Goal: Transaction & Acquisition: Purchase product/service

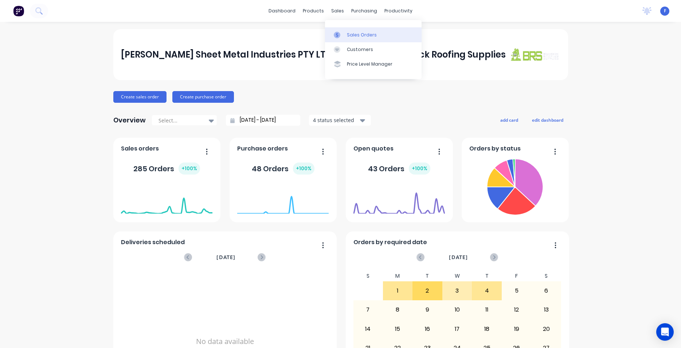
click at [362, 38] on div "Sales Orders" at bounding box center [362, 35] width 30 height 7
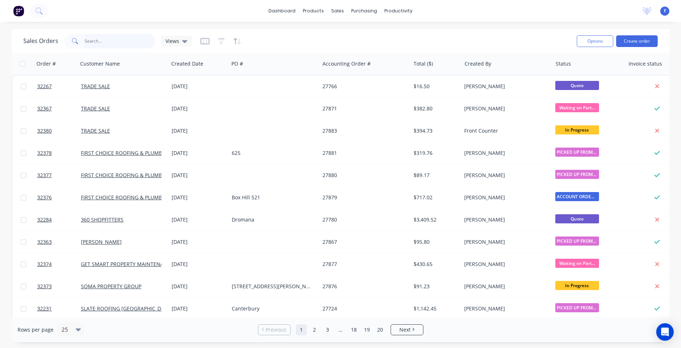
click at [120, 38] on input "text" at bounding box center [120, 41] width 71 height 15
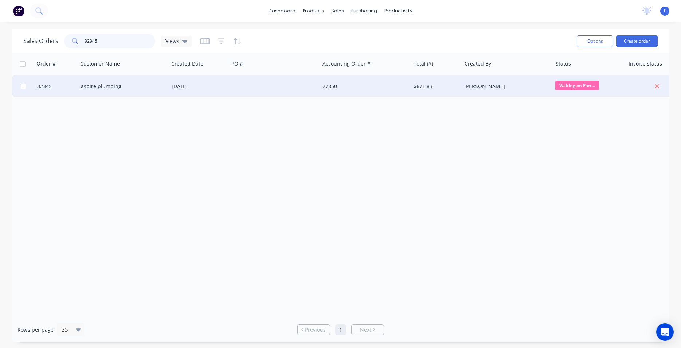
type input "32345"
click at [243, 89] on div at bounding box center [274, 86] width 91 height 22
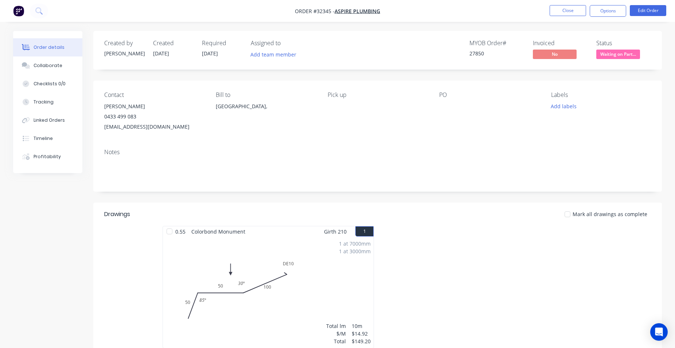
click at [616, 54] on span "Waiting on Part..." at bounding box center [618, 54] width 44 height 9
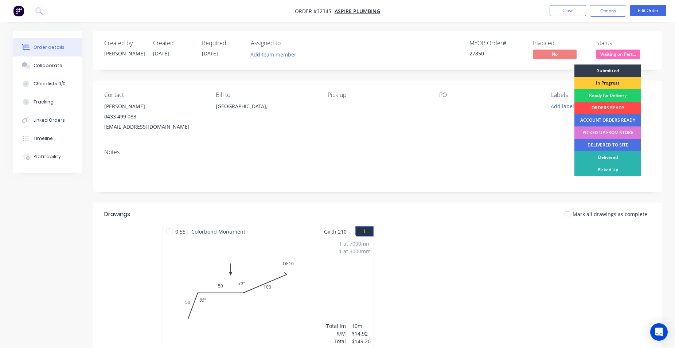
click at [607, 109] on div "ORDERS READY" at bounding box center [607, 108] width 67 height 12
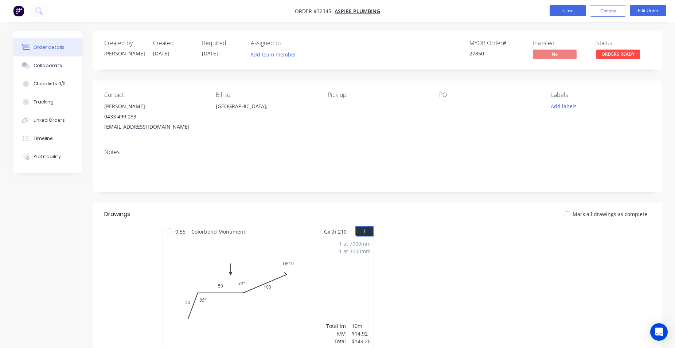
click at [566, 12] on button "Close" at bounding box center [568, 10] width 36 height 11
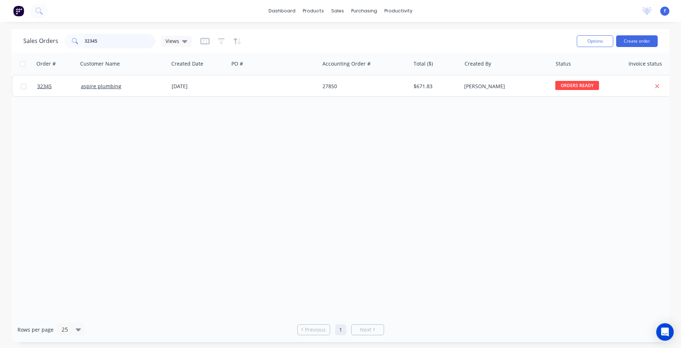
click at [114, 41] on input "32345" at bounding box center [120, 41] width 71 height 15
type input "3"
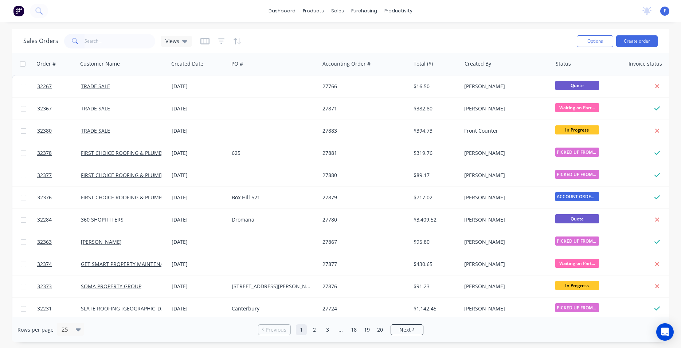
click at [18, 11] on img at bounding box center [18, 10] width 11 height 11
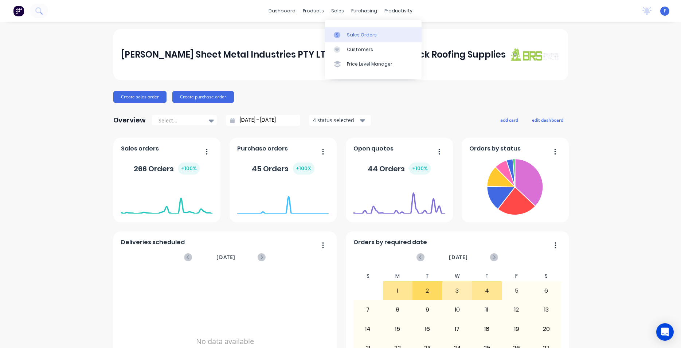
click at [357, 35] on div "Sales Orders" at bounding box center [362, 35] width 30 height 7
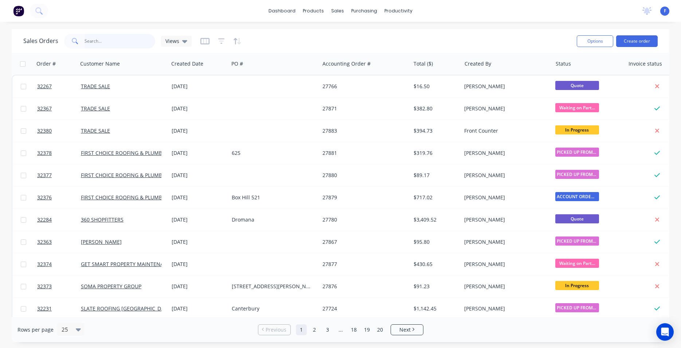
click at [112, 44] on input "text" at bounding box center [120, 41] width 71 height 15
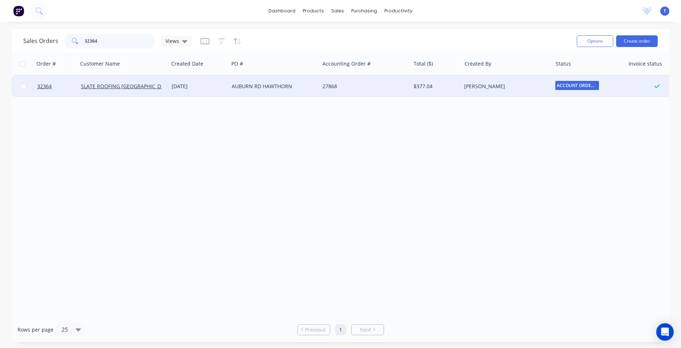
type input "32364"
click at [451, 89] on div "$377.04" at bounding box center [435, 86] width 43 height 7
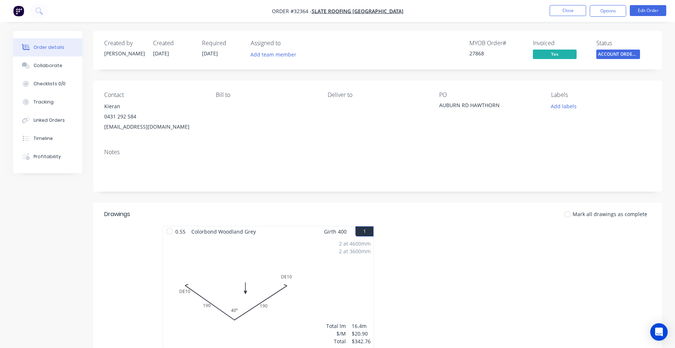
click at [624, 55] on span "ACCOUNT ORDERS ..." at bounding box center [618, 54] width 44 height 9
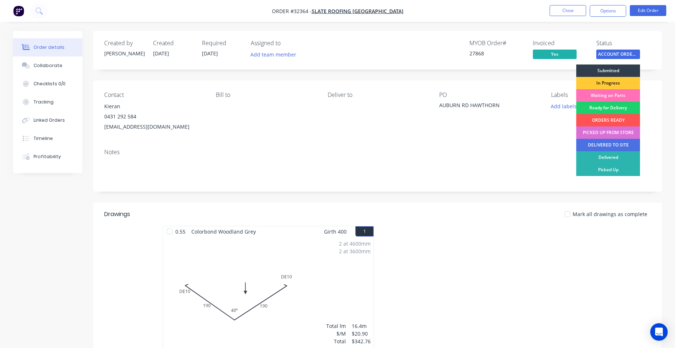
click at [621, 134] on div "PICKED UP FROM STORE" at bounding box center [608, 132] width 64 height 12
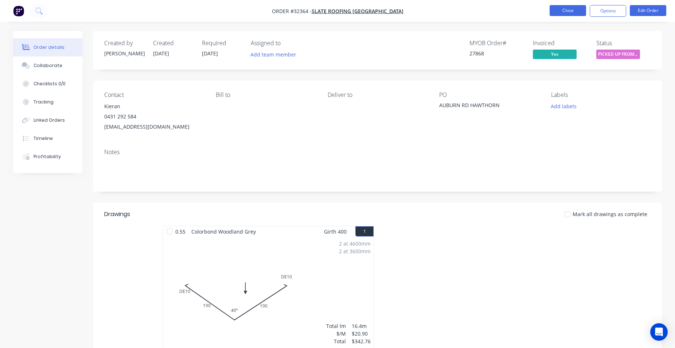
click at [569, 12] on button "Close" at bounding box center [568, 10] width 36 height 11
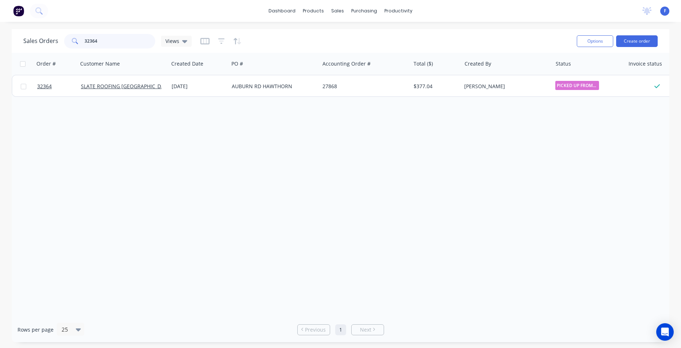
click at [106, 42] on input "32364" at bounding box center [120, 41] width 71 height 15
type input "3"
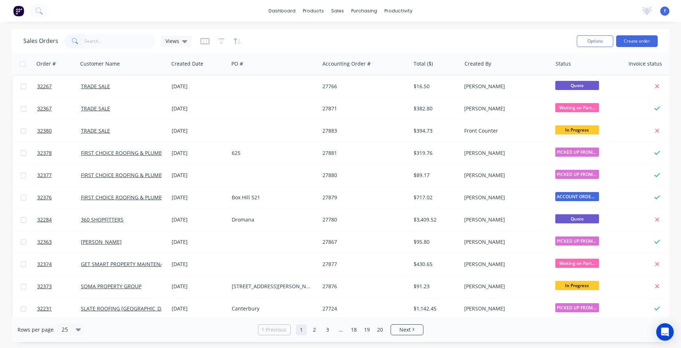
click at [20, 11] on img at bounding box center [18, 10] width 11 height 11
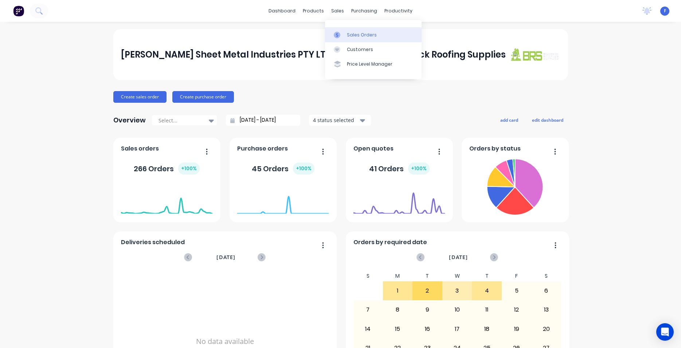
click at [367, 36] on div "Sales Orders" at bounding box center [362, 35] width 30 height 7
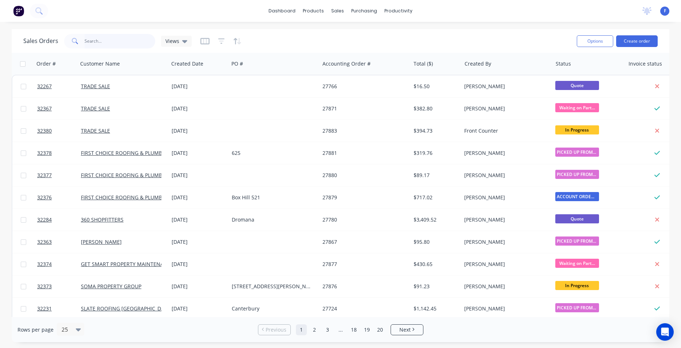
click at [118, 38] on input "text" at bounding box center [120, 41] width 71 height 15
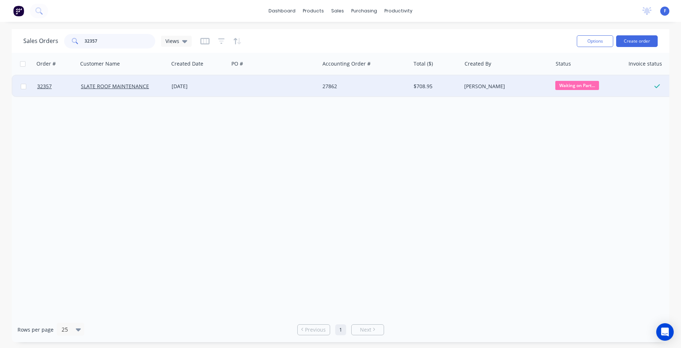
type input "32357"
click at [255, 84] on div at bounding box center [274, 86] width 91 height 22
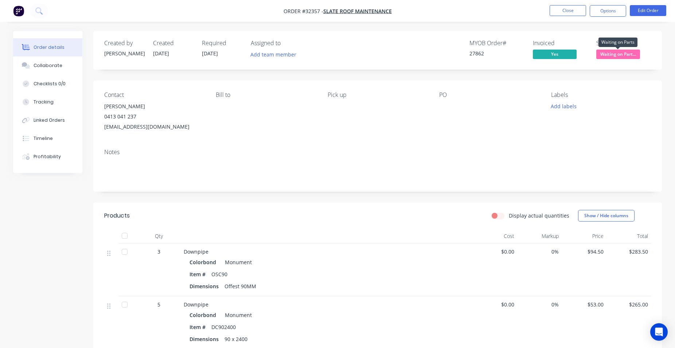
click at [609, 55] on span "Waiting on Part..." at bounding box center [618, 54] width 44 height 9
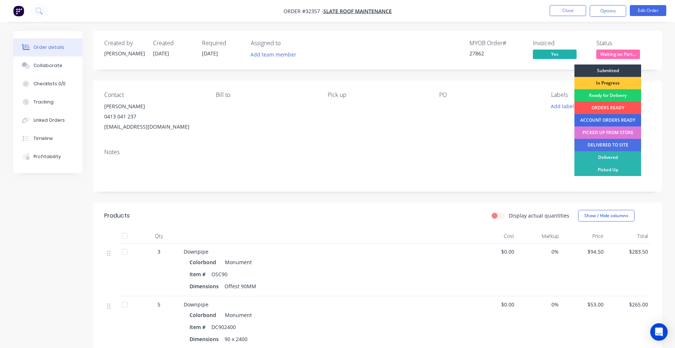
click at [605, 118] on div "ACCOUNT ORDERS READY" at bounding box center [607, 120] width 67 height 12
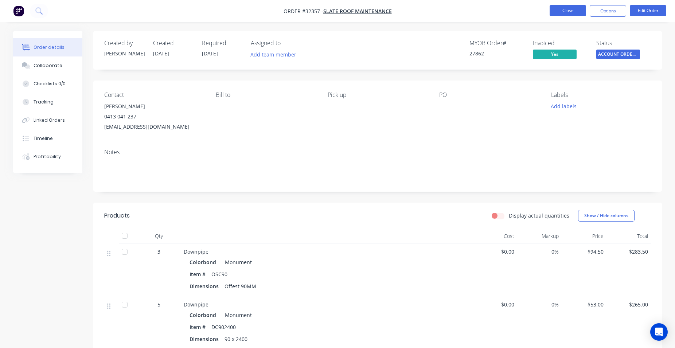
click at [563, 13] on button "Close" at bounding box center [568, 10] width 36 height 11
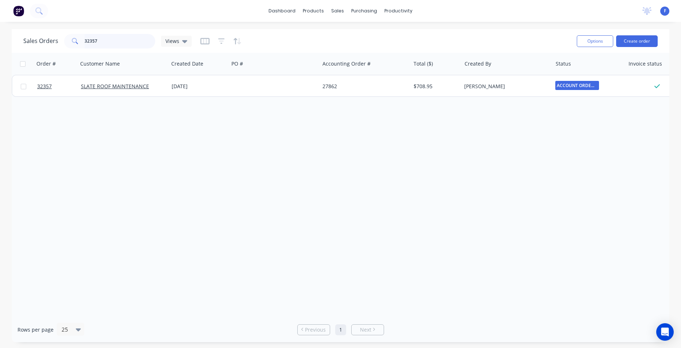
click at [104, 44] on input "32357" at bounding box center [120, 41] width 71 height 15
type input "3"
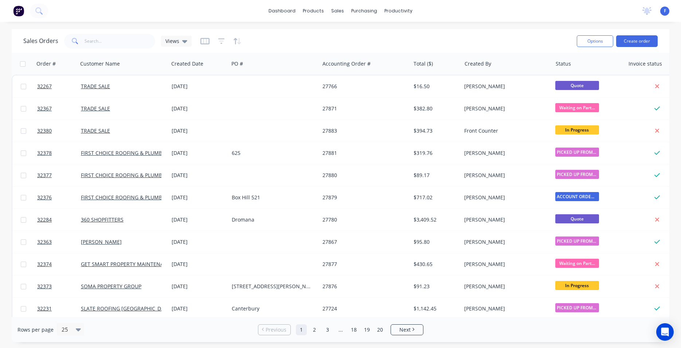
click at [17, 13] on img at bounding box center [18, 10] width 11 height 11
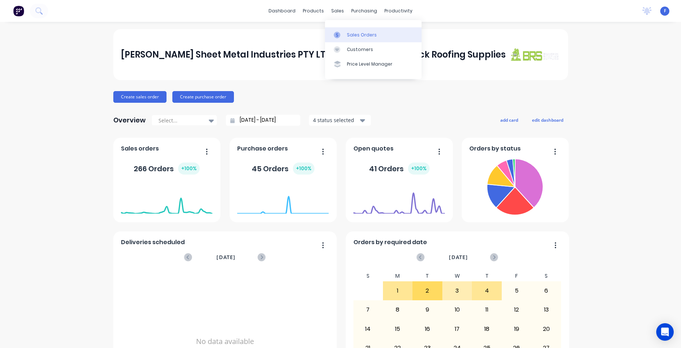
click at [345, 32] on link "Sales Orders" at bounding box center [373, 34] width 97 height 15
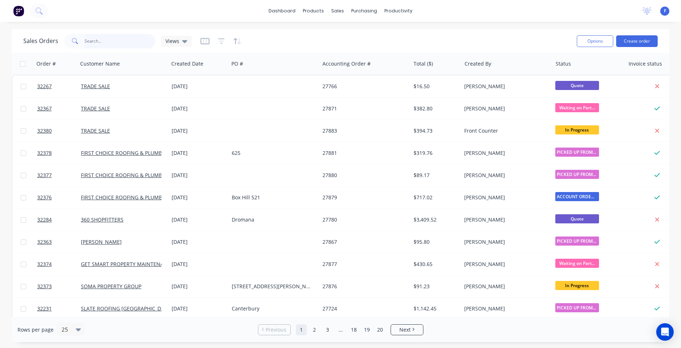
click at [89, 41] on input "text" at bounding box center [120, 41] width 71 height 15
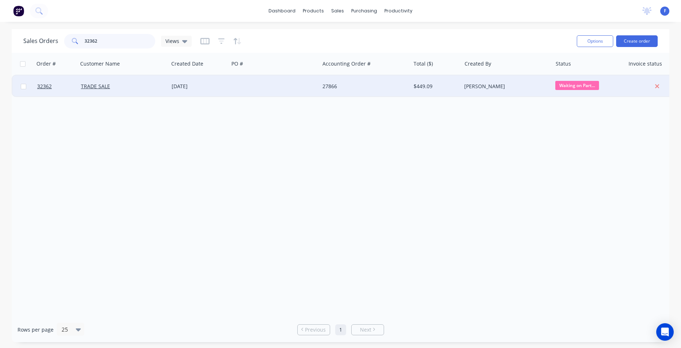
type input "32362"
click at [175, 90] on div "[DATE]" at bounding box center [199, 86] width 60 height 22
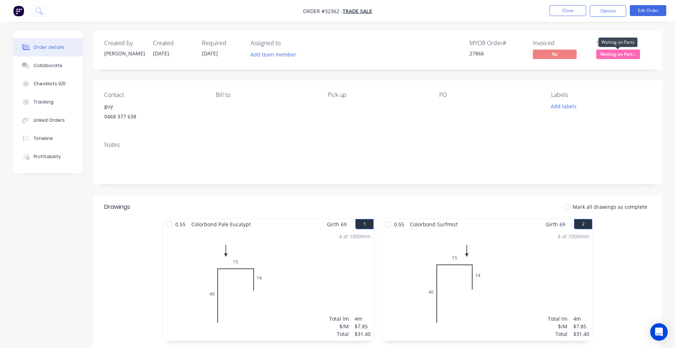
click at [619, 54] on span "Waiting on Part..." at bounding box center [618, 54] width 44 height 9
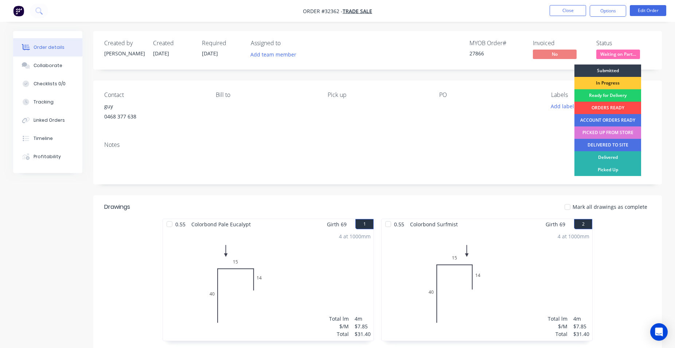
click at [616, 108] on div "ORDERS READY" at bounding box center [607, 108] width 67 height 12
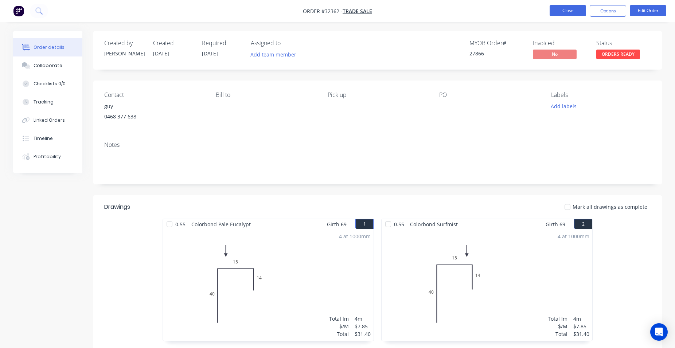
click at [567, 13] on button "Close" at bounding box center [568, 10] width 36 height 11
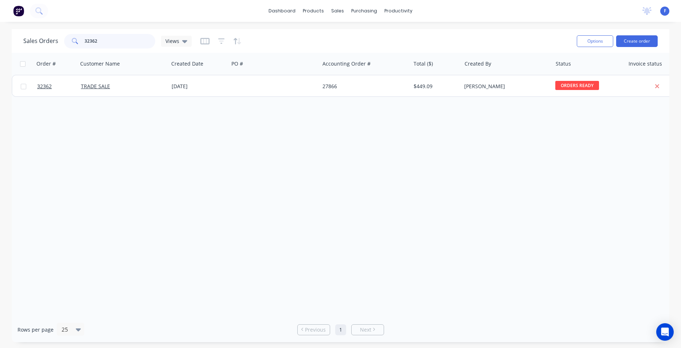
click at [124, 45] on input "32362" at bounding box center [120, 41] width 71 height 15
type input "3"
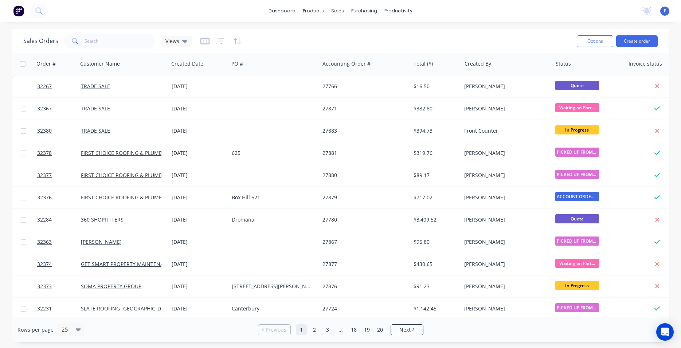
click at [21, 10] on img at bounding box center [18, 10] width 11 height 11
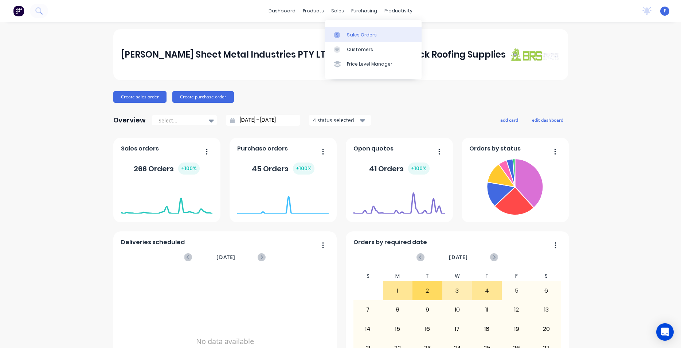
click at [352, 32] on div "Sales Orders" at bounding box center [362, 35] width 30 height 7
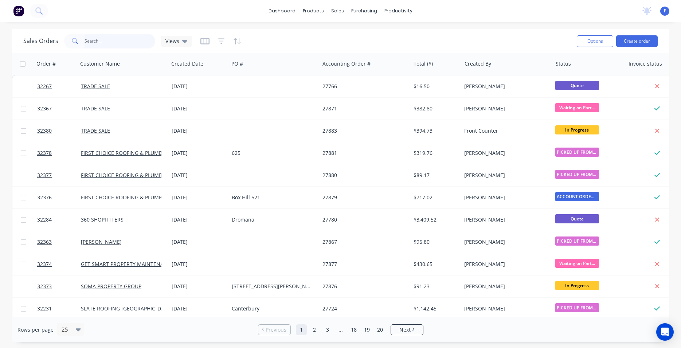
click at [110, 43] on input "text" at bounding box center [120, 41] width 71 height 15
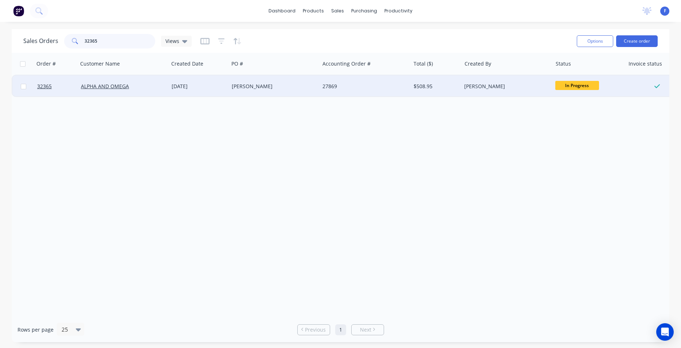
type input "32365"
click at [230, 90] on div "[PERSON_NAME]" at bounding box center [274, 86] width 91 height 22
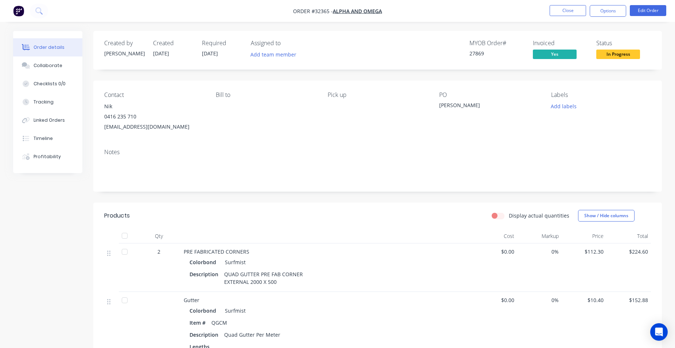
click at [611, 56] on span "In Progress" at bounding box center [618, 54] width 44 height 9
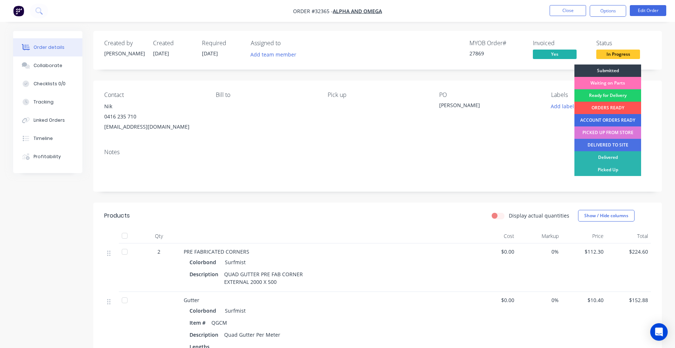
click at [609, 119] on div "ACCOUNT ORDERS READY" at bounding box center [607, 120] width 67 height 12
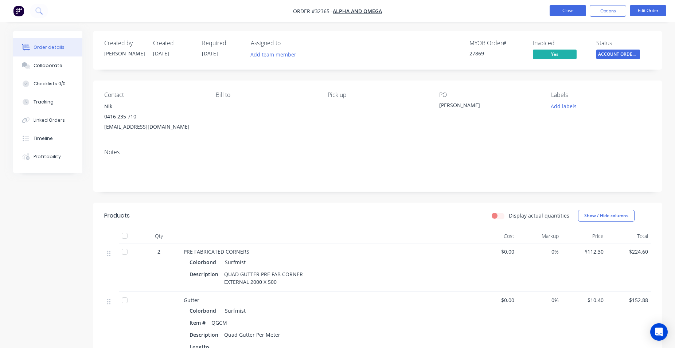
click at [565, 13] on button "Close" at bounding box center [568, 10] width 36 height 11
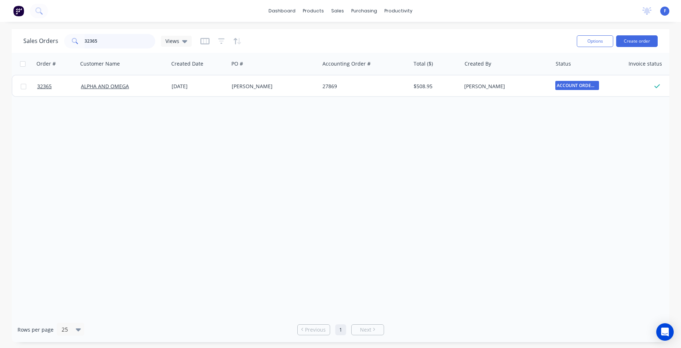
click at [135, 43] on input "32365" at bounding box center [120, 41] width 71 height 15
type input "3"
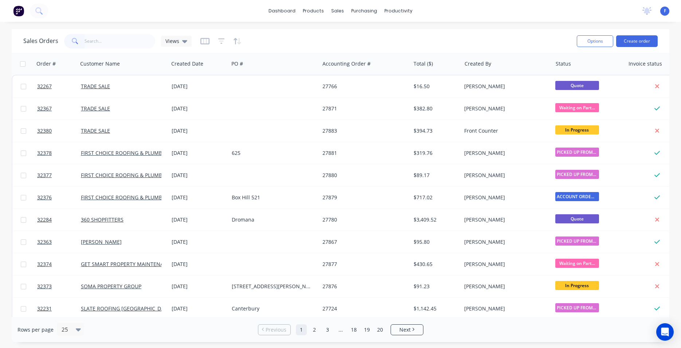
click at [18, 12] on img at bounding box center [18, 10] width 11 height 11
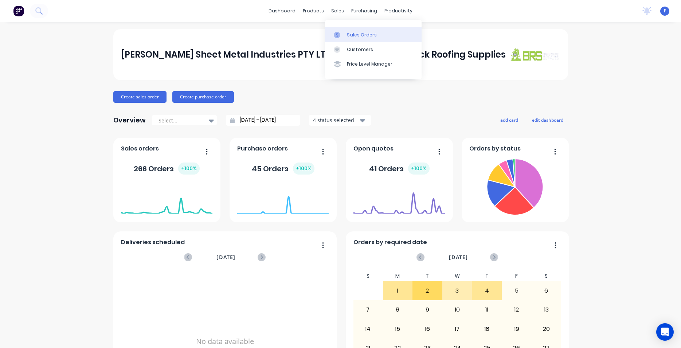
click at [345, 32] on link "Sales Orders" at bounding box center [373, 34] width 97 height 15
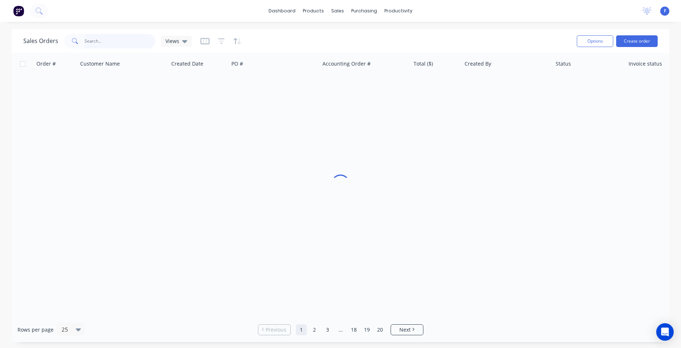
click at [101, 40] on input "text" at bounding box center [120, 41] width 71 height 15
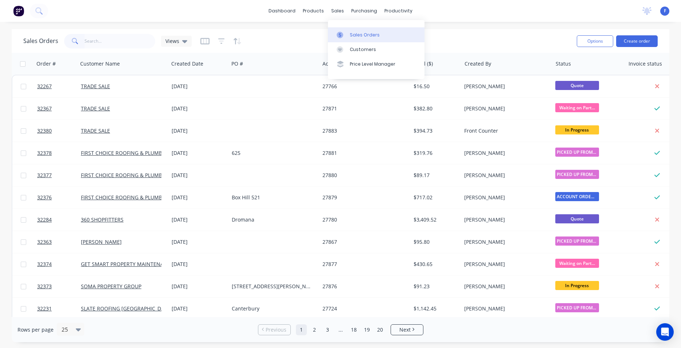
click at [351, 33] on div "Sales Orders" at bounding box center [365, 35] width 30 height 7
click at [364, 34] on div "Sales Orders" at bounding box center [365, 35] width 30 height 7
click at [644, 43] on button "Create order" at bounding box center [637, 41] width 42 height 12
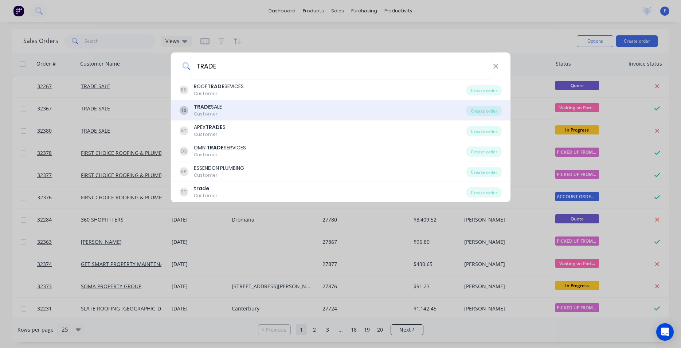
type input "TRADE"
click at [328, 110] on div "TS TRADE SALE Customer" at bounding box center [322, 110] width 287 height 14
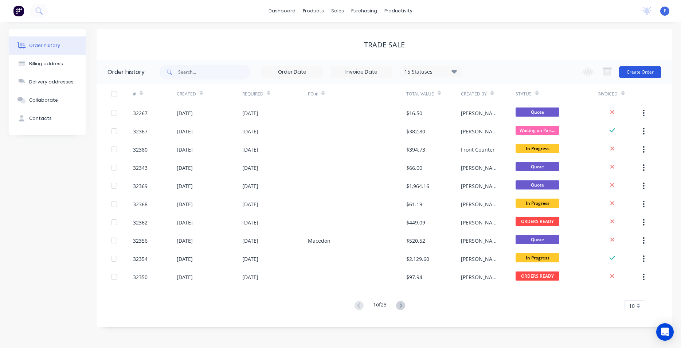
click at [632, 74] on button "Create Order" at bounding box center [640, 72] width 42 height 12
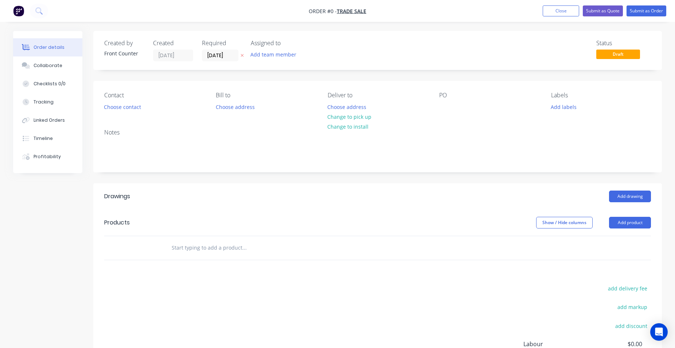
click at [204, 243] on input "text" at bounding box center [244, 248] width 146 height 15
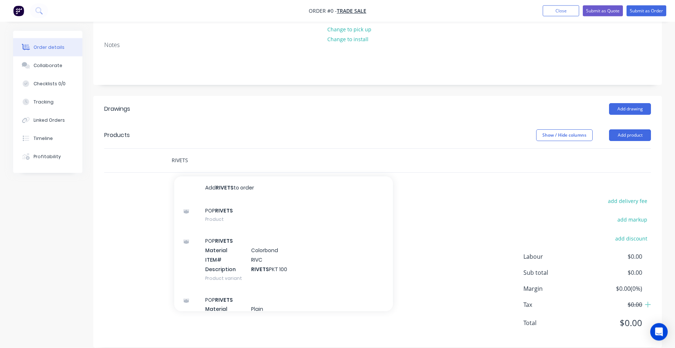
scroll to position [98, 0]
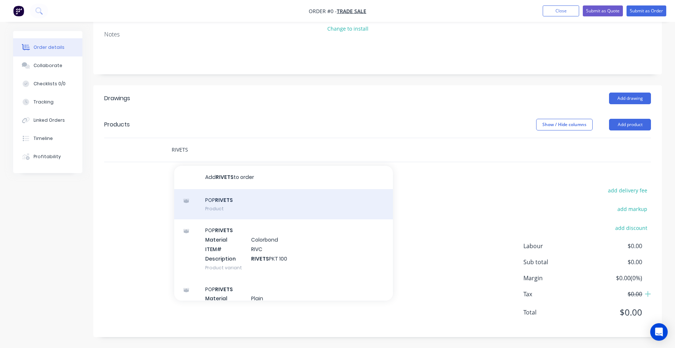
type input "RIVETS"
click at [245, 206] on div "POP RIVETS Product" at bounding box center [283, 204] width 219 height 31
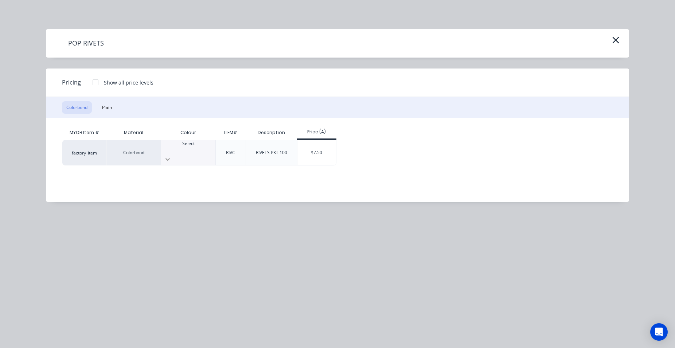
click at [170, 158] on icon at bounding box center [167, 159] width 4 height 3
click at [331, 148] on div "$7.50" at bounding box center [316, 152] width 39 height 25
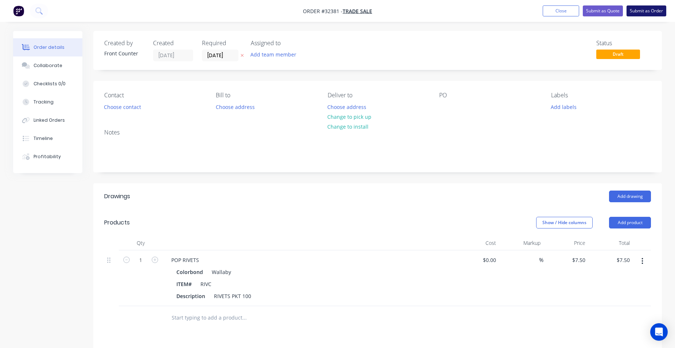
click at [646, 12] on button "Submit as Order" at bounding box center [646, 10] width 40 height 11
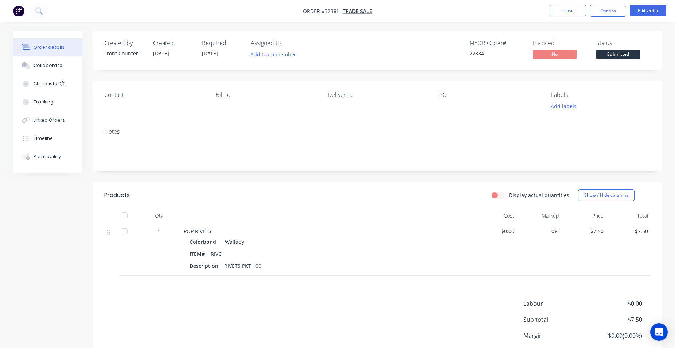
click at [627, 51] on span "Submitted" at bounding box center [618, 54] width 44 height 9
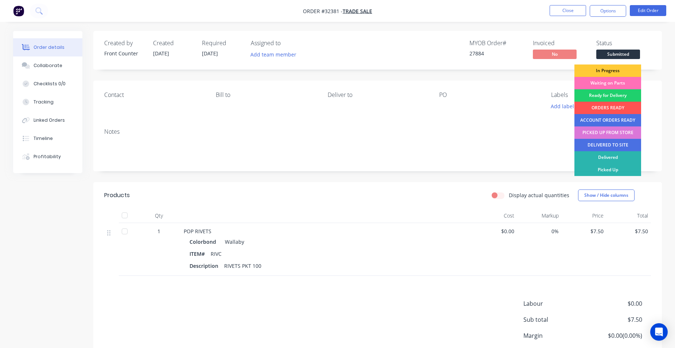
click at [611, 133] on div "PICKED UP FROM STORE" at bounding box center [607, 132] width 67 height 12
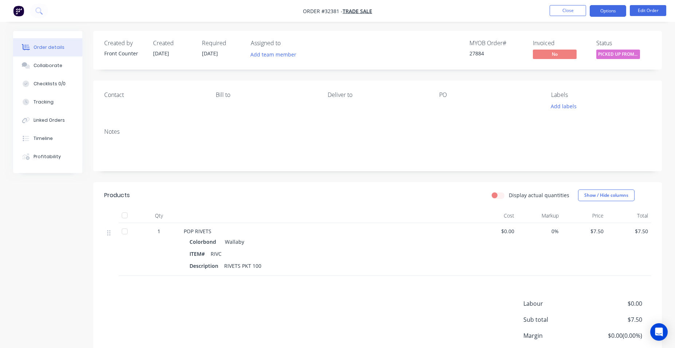
click at [605, 7] on button "Options" at bounding box center [608, 11] width 36 height 12
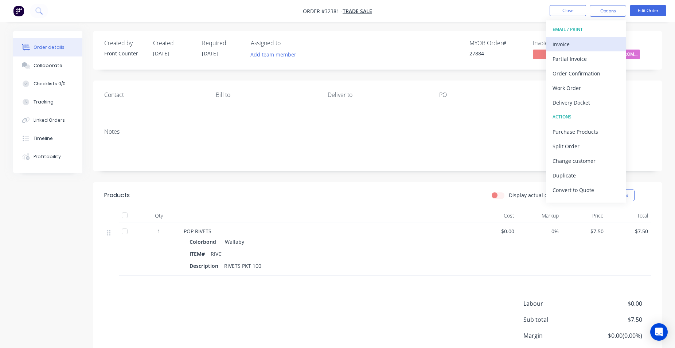
click at [589, 41] on div "Invoice" at bounding box center [586, 44] width 67 height 11
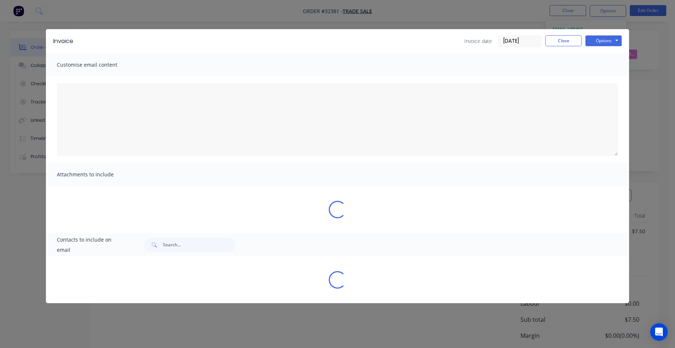
type textarea "A PDF copy of the order has been attached to this email. To view your order onl…"
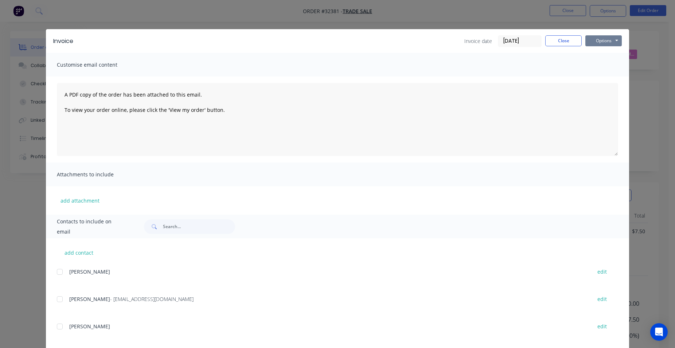
click at [596, 41] on button "Options" at bounding box center [603, 40] width 36 height 11
click at [604, 66] on button "Print" at bounding box center [608, 66] width 47 height 12
click at [569, 39] on button "Close" at bounding box center [563, 40] width 36 height 11
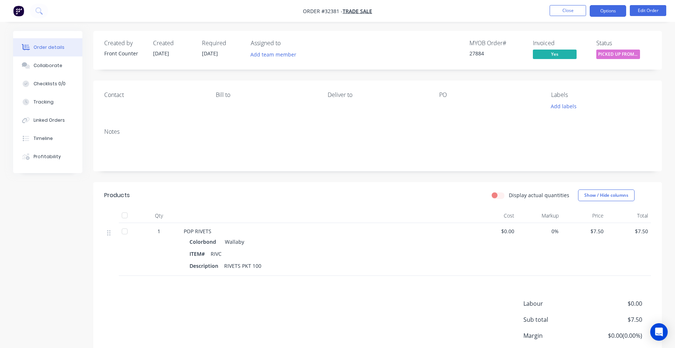
click at [605, 13] on button "Options" at bounding box center [608, 11] width 36 height 12
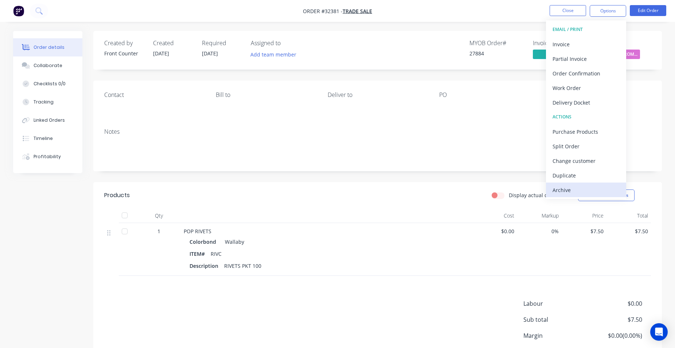
click at [596, 192] on div "Archive" at bounding box center [586, 190] width 67 height 11
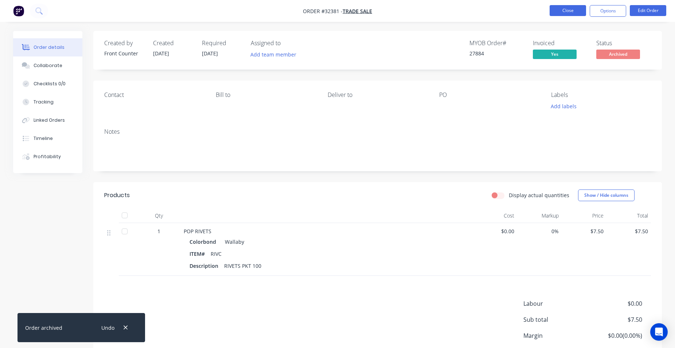
click at [573, 9] on button "Close" at bounding box center [568, 10] width 36 height 11
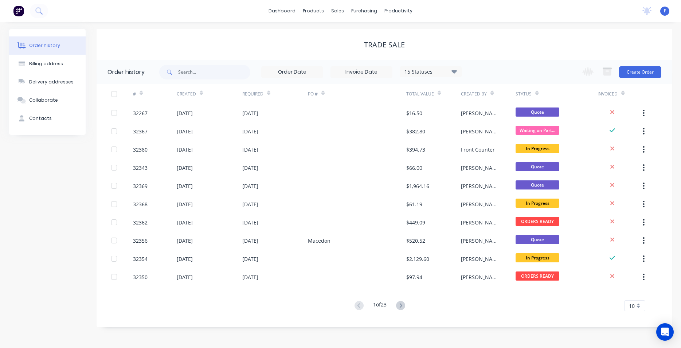
click at [18, 12] on img at bounding box center [18, 10] width 11 height 11
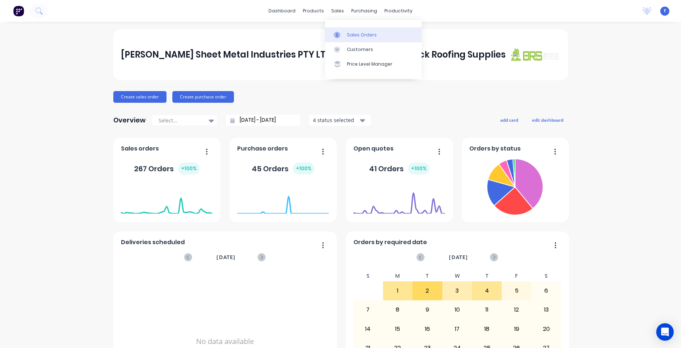
click at [352, 33] on div "Sales Orders" at bounding box center [362, 35] width 30 height 7
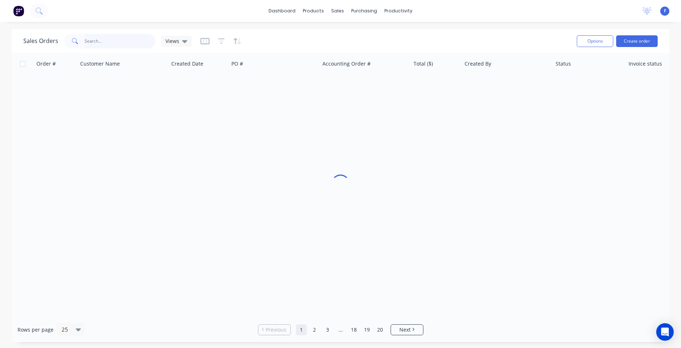
click at [111, 40] on input "text" at bounding box center [120, 41] width 71 height 15
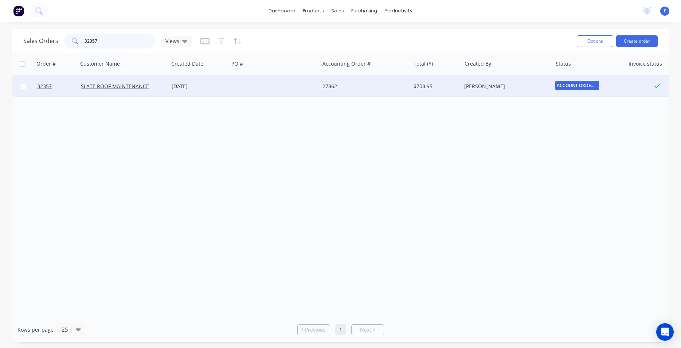
type input "32357"
click at [305, 91] on div at bounding box center [274, 86] width 91 height 22
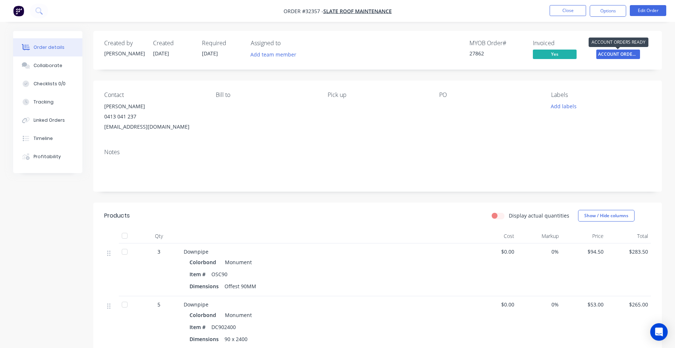
click at [616, 56] on span "ACCOUNT ORDERS ..." at bounding box center [618, 54] width 44 height 9
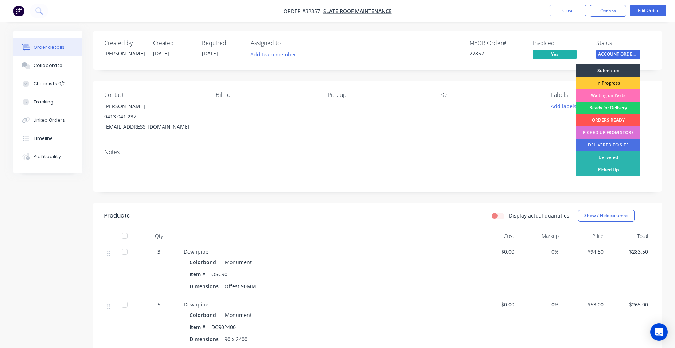
click at [603, 132] on div "PICKED UP FROM STORE" at bounding box center [608, 132] width 64 height 12
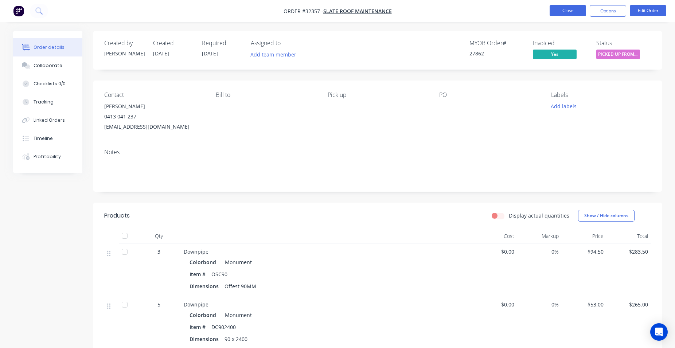
click at [567, 12] on button "Close" at bounding box center [568, 10] width 36 height 11
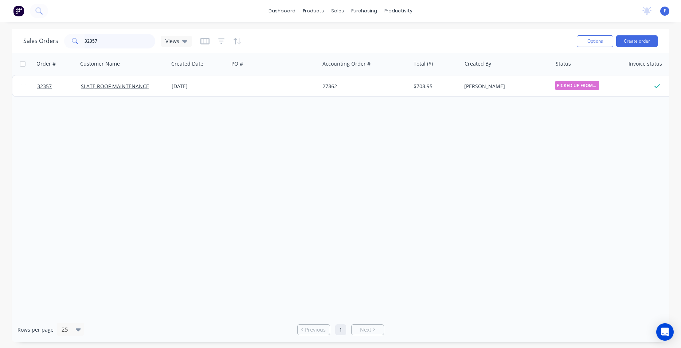
click at [102, 37] on input "32357" at bounding box center [120, 41] width 71 height 15
type input "3"
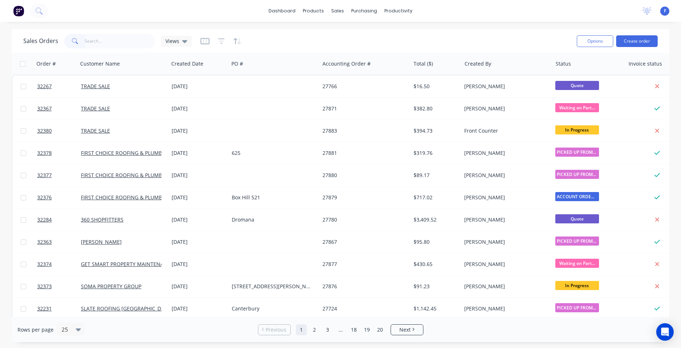
click at [21, 12] on img at bounding box center [18, 10] width 11 height 11
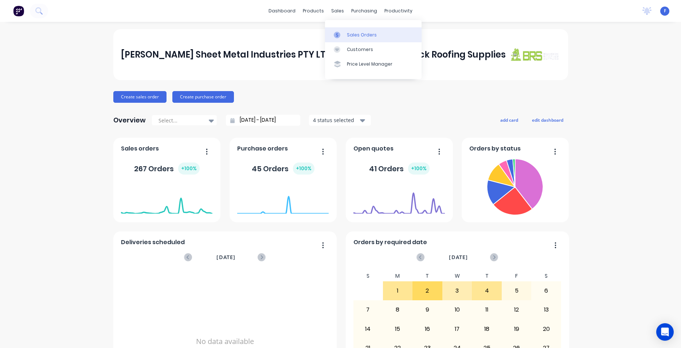
click at [347, 37] on div "Sales Orders" at bounding box center [362, 35] width 30 height 7
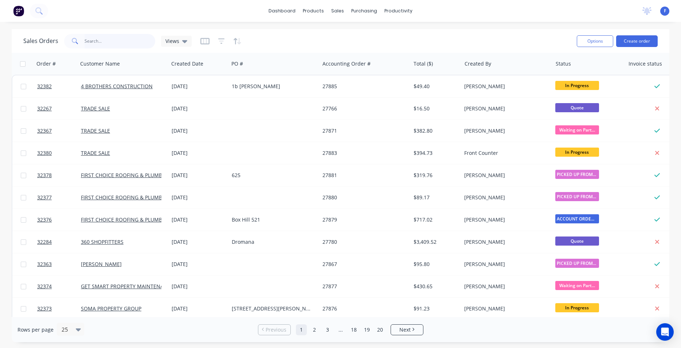
click at [95, 43] on input "text" at bounding box center [120, 41] width 71 height 15
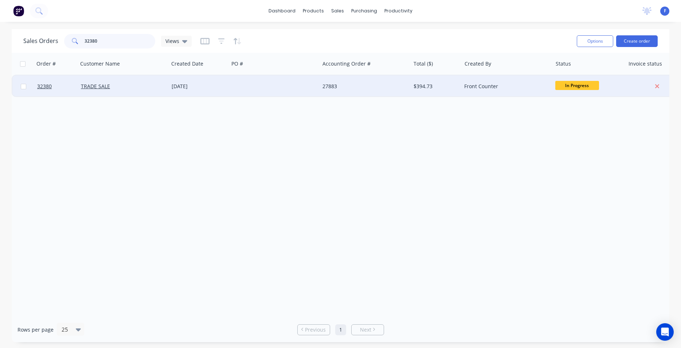
type input "32380"
click at [148, 83] on div "TRADE SALE" at bounding box center [121, 86] width 81 height 7
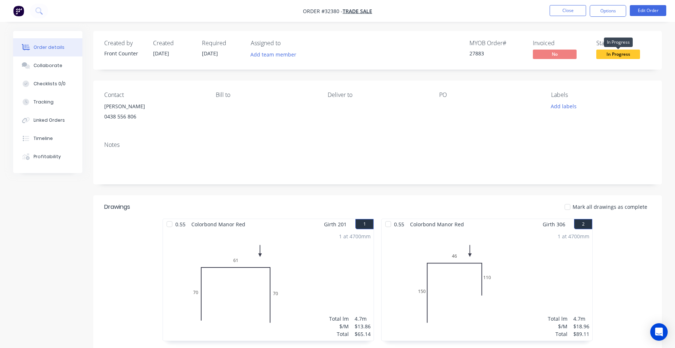
click at [633, 53] on span "In Progress" at bounding box center [618, 54] width 44 height 9
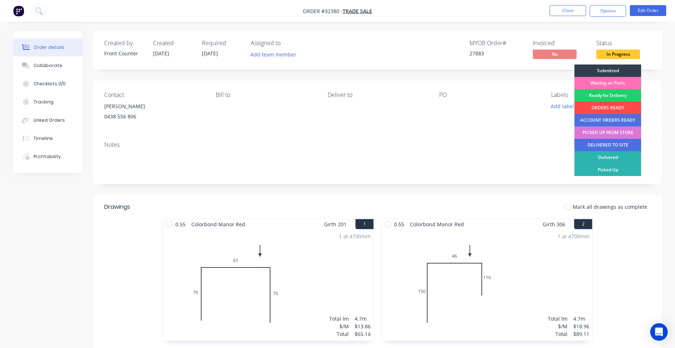
click at [613, 106] on div "ORDERS READY" at bounding box center [607, 108] width 67 height 12
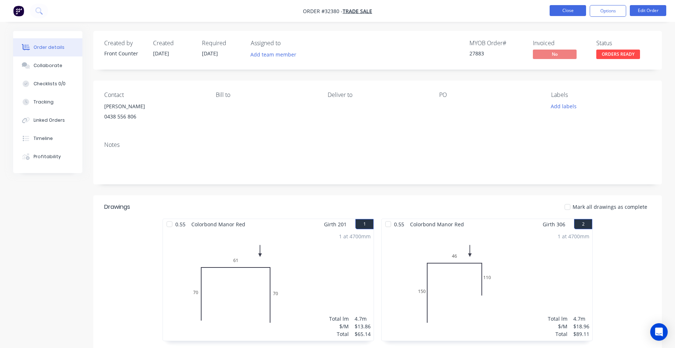
click at [568, 13] on button "Close" at bounding box center [568, 10] width 36 height 11
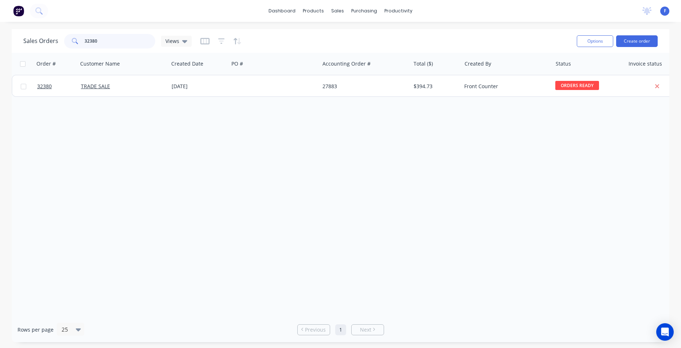
click at [104, 43] on input "32380" at bounding box center [120, 41] width 71 height 15
type input "3"
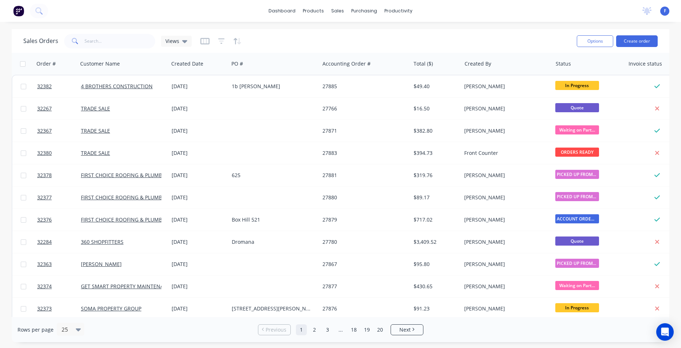
click at [19, 12] on img at bounding box center [18, 10] width 11 height 11
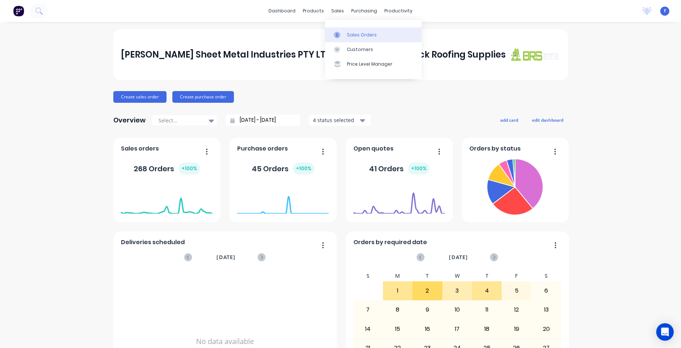
click at [362, 31] on link "Sales Orders" at bounding box center [373, 34] width 97 height 15
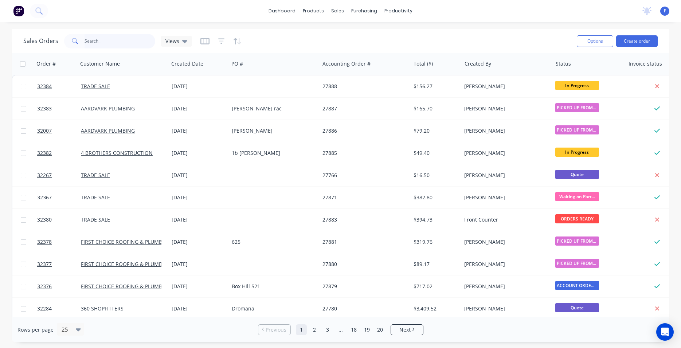
click at [99, 38] on input "text" at bounding box center [120, 41] width 71 height 15
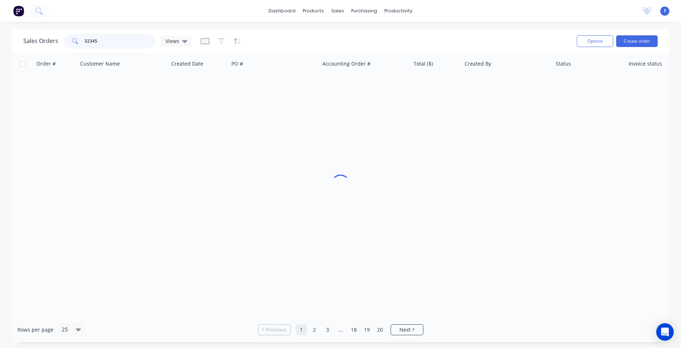
type input "32345"
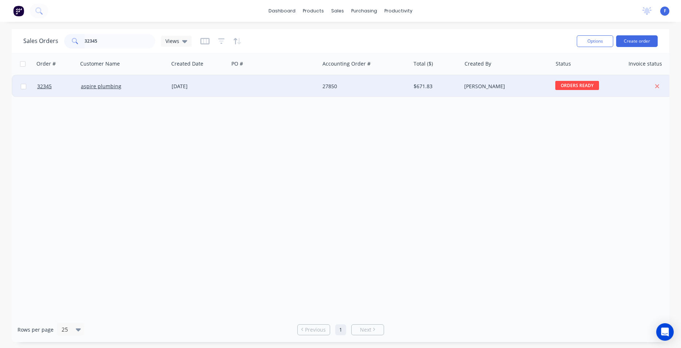
click at [151, 86] on div "aspire plumbing" at bounding box center [121, 86] width 81 height 7
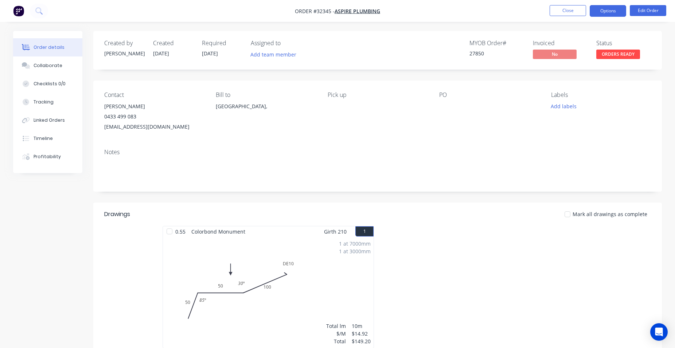
click at [615, 12] on button "Options" at bounding box center [608, 11] width 36 height 12
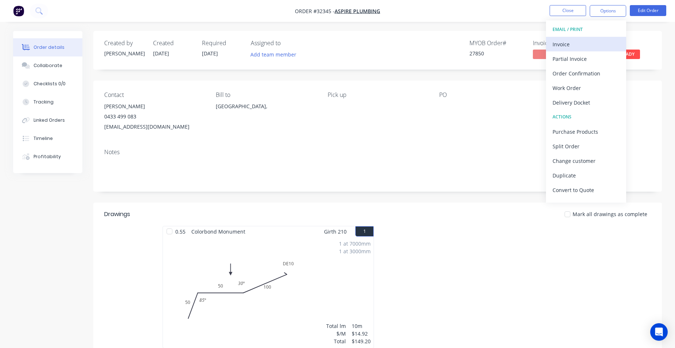
click at [591, 44] on div "Invoice" at bounding box center [586, 44] width 67 height 11
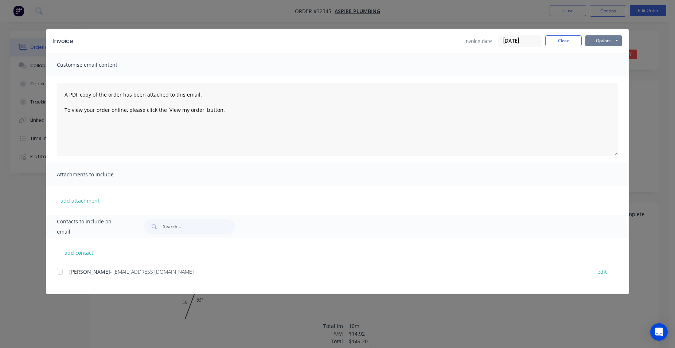
click at [594, 42] on button "Options" at bounding box center [603, 40] width 36 height 11
click at [612, 64] on button "Print" at bounding box center [608, 66] width 47 height 12
click at [574, 44] on button "Close" at bounding box center [563, 40] width 36 height 11
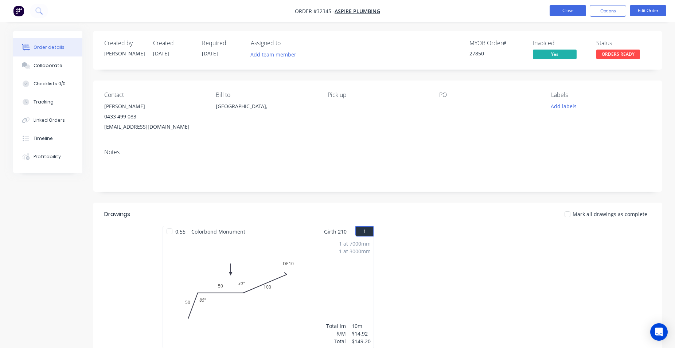
click at [564, 11] on button "Close" at bounding box center [568, 10] width 36 height 11
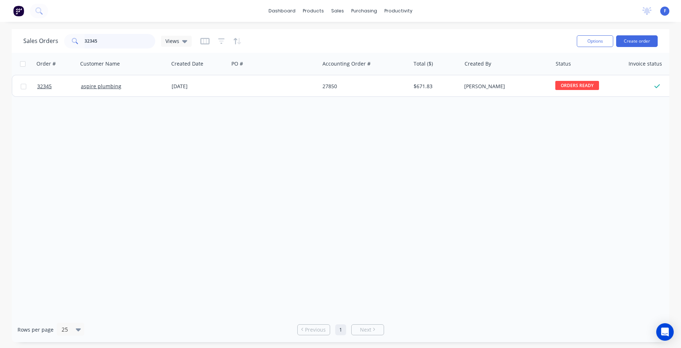
click at [130, 44] on input "32345" at bounding box center [120, 41] width 71 height 15
type input "3"
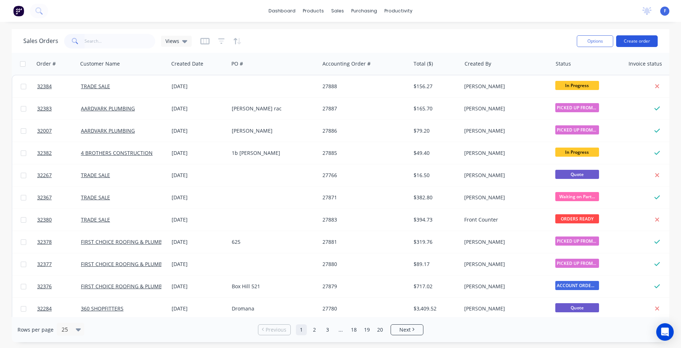
click at [629, 43] on button "Create order" at bounding box center [637, 41] width 42 height 12
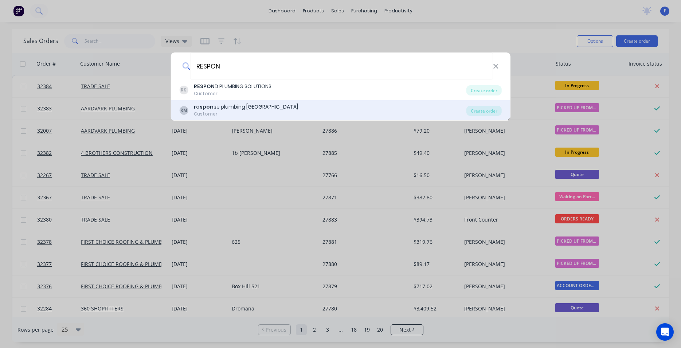
type input "RESPON"
click at [259, 111] on div "Customer" at bounding box center [246, 114] width 104 height 7
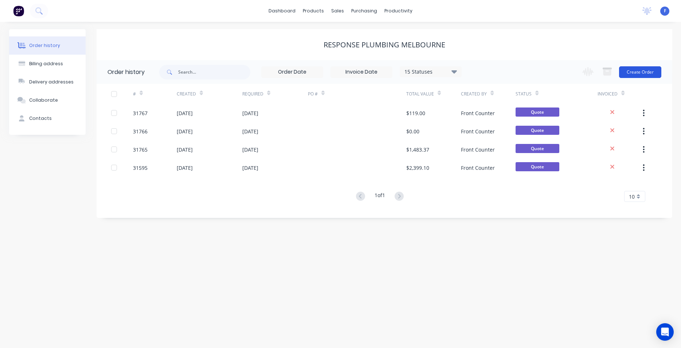
click at [633, 71] on button "Create Order" at bounding box center [640, 72] width 42 height 12
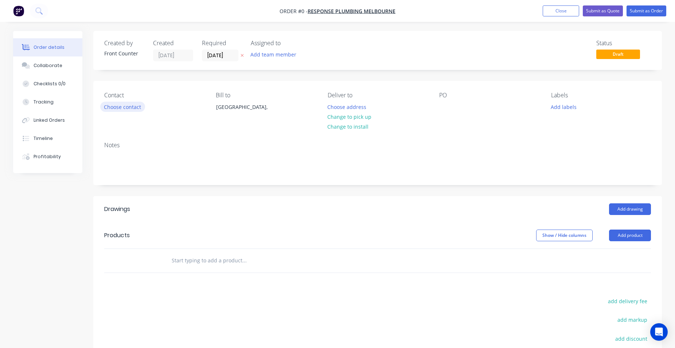
click at [121, 105] on button "Choose contact" at bounding box center [122, 107] width 45 height 10
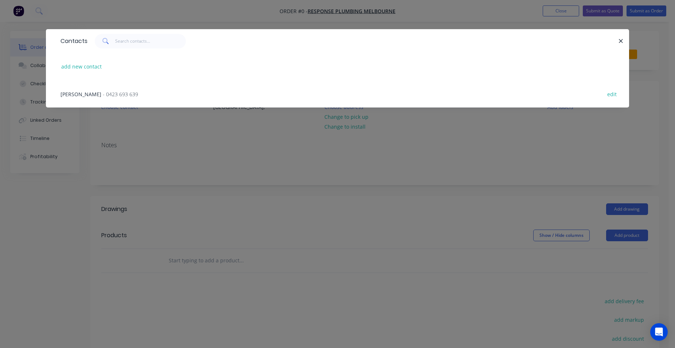
click at [103, 93] on span "- 0423 693 639" at bounding box center [120, 94] width 35 height 7
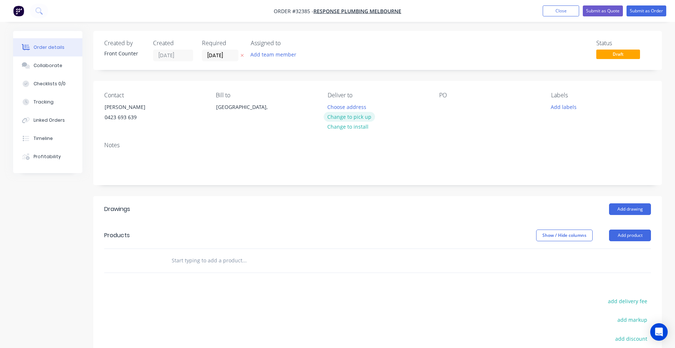
click at [344, 117] on button "Change to pick up" at bounding box center [350, 117] width 52 height 10
click at [184, 257] on input "text" at bounding box center [244, 260] width 146 height 15
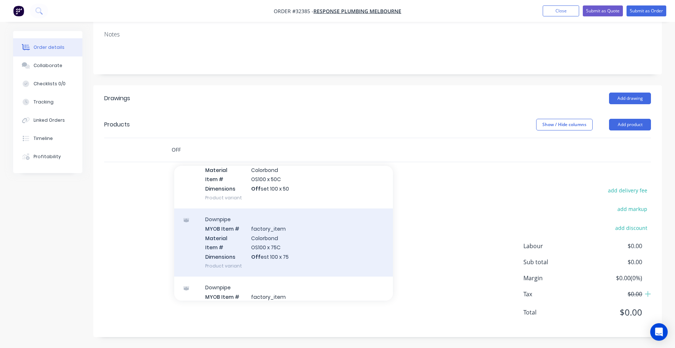
scroll to position [125, 0]
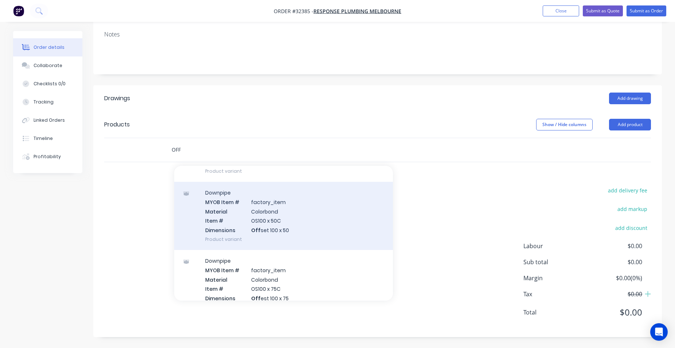
type input "OFF"
click at [298, 230] on div "Downpipe MYOB Item # factory_item Material Colorbond Item # OS100 x 50C Dimensi…" at bounding box center [283, 216] width 219 height 68
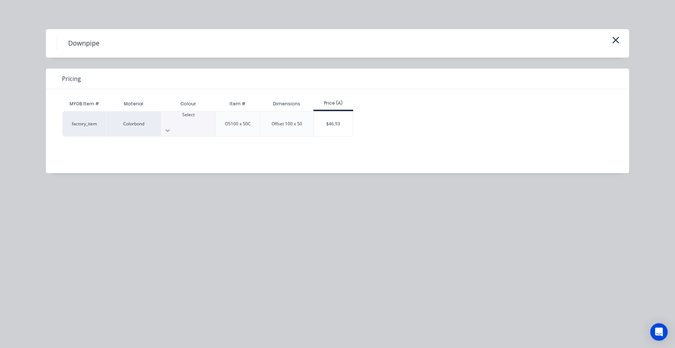
click at [171, 127] on icon at bounding box center [167, 130] width 7 height 7
click at [339, 123] on div "$46.93" at bounding box center [333, 124] width 39 height 25
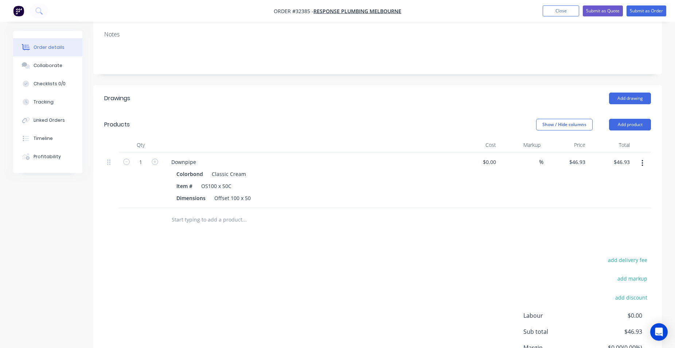
click at [216, 219] on input "text" at bounding box center [244, 219] width 146 height 15
click at [196, 218] on input "text" at bounding box center [244, 219] width 146 height 15
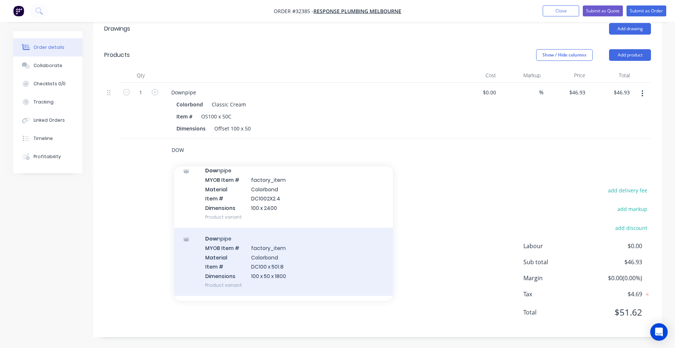
scroll to position [582, 0]
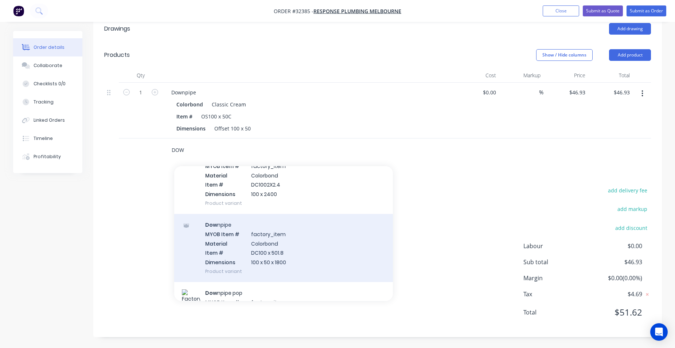
type input "DOW"
click at [315, 258] on div "Dow npipe MYOB Item # factory_item Material Colorbond Item # DC100 x 501.8 Dime…" at bounding box center [283, 248] width 219 height 68
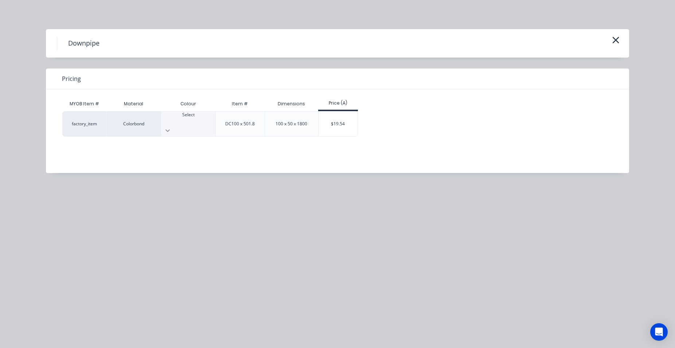
click at [170, 129] on icon at bounding box center [167, 130] width 4 height 3
click at [343, 125] on div "$19.54" at bounding box center [338, 124] width 39 height 25
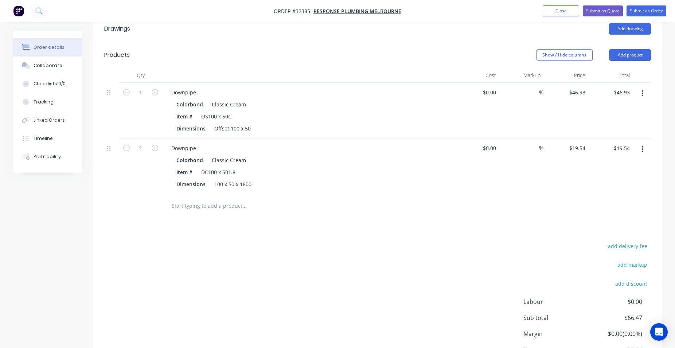
click at [189, 204] on input "text" at bounding box center [244, 206] width 146 height 15
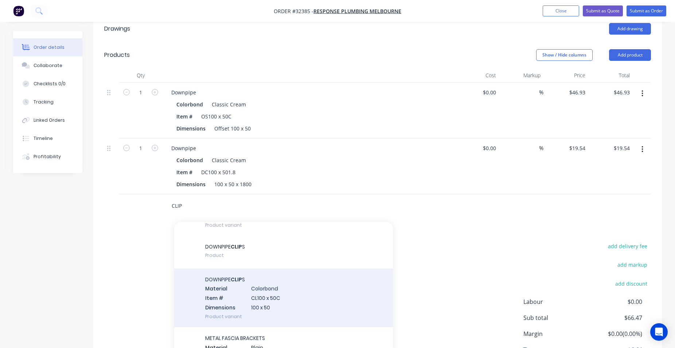
scroll to position [83, 0]
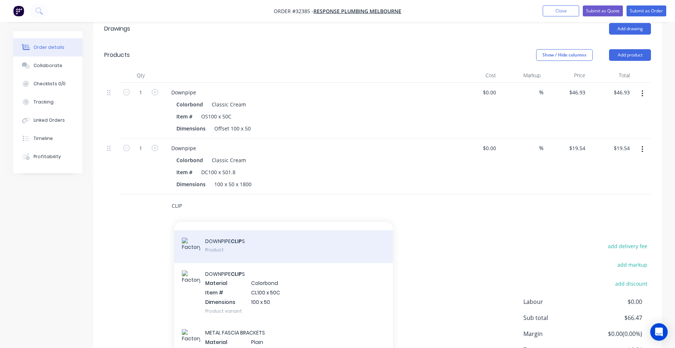
type input "CLIP"
click at [268, 238] on div "DOWNPIPE CLIP S Product" at bounding box center [283, 246] width 219 height 33
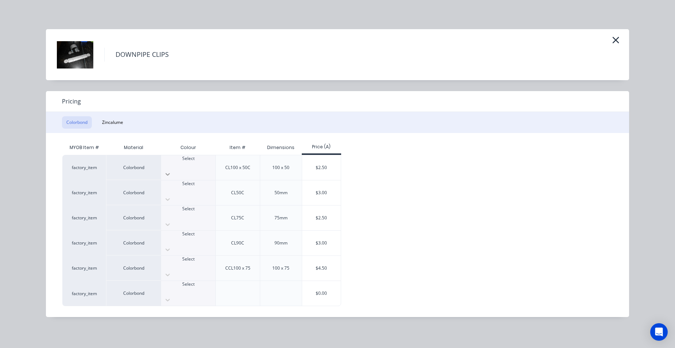
click at [170, 173] on icon at bounding box center [167, 174] width 4 height 3
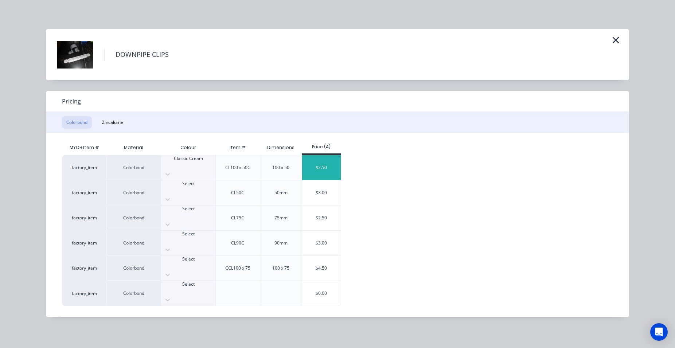
click at [328, 162] on div "$2.50" at bounding box center [321, 167] width 39 height 25
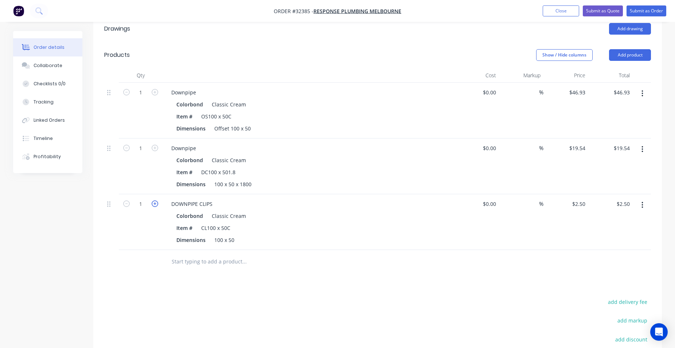
click at [157, 204] on icon "button" at bounding box center [155, 203] width 7 height 7
type input "2"
type input "$5.00"
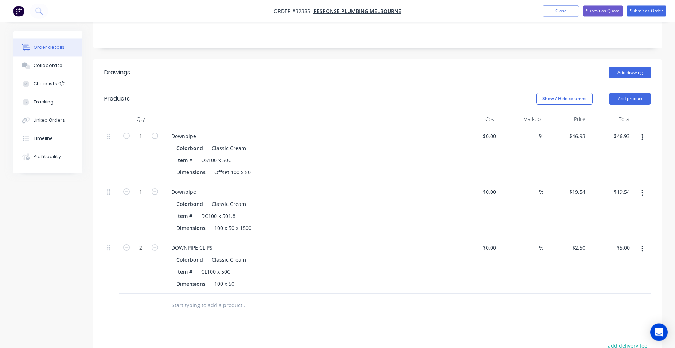
scroll to position [37, 0]
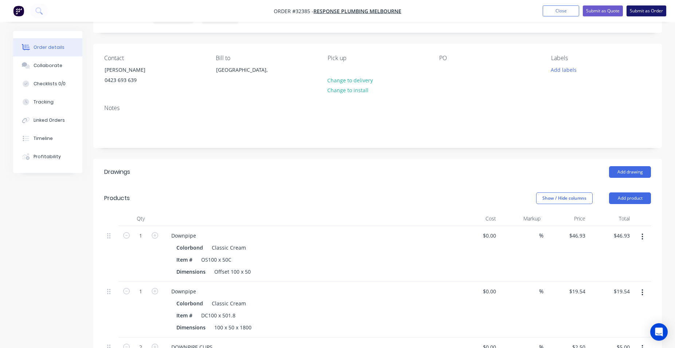
click at [635, 11] on button "Submit as Order" at bounding box center [646, 10] width 40 height 11
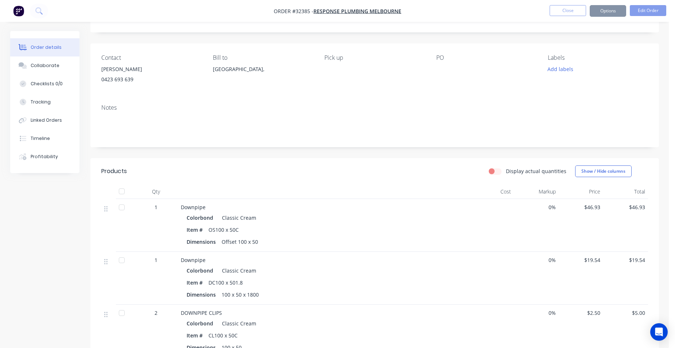
scroll to position [0, 0]
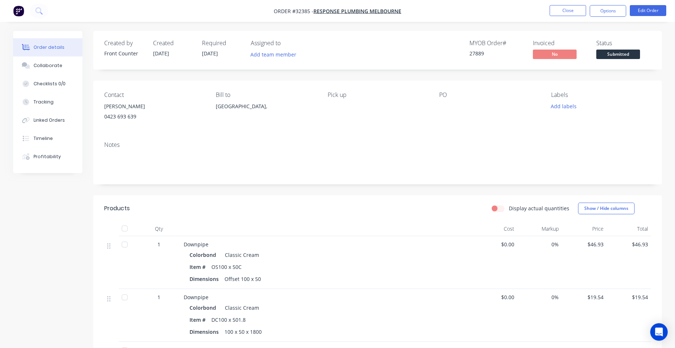
click at [619, 54] on span "Submitted" at bounding box center [618, 54] width 44 height 9
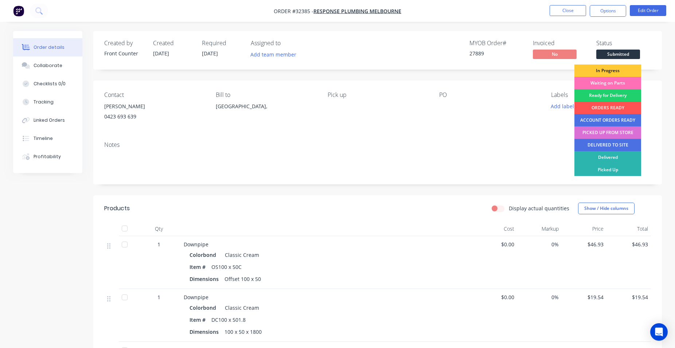
click at [612, 130] on div "PICKED UP FROM STORE" at bounding box center [607, 132] width 67 height 12
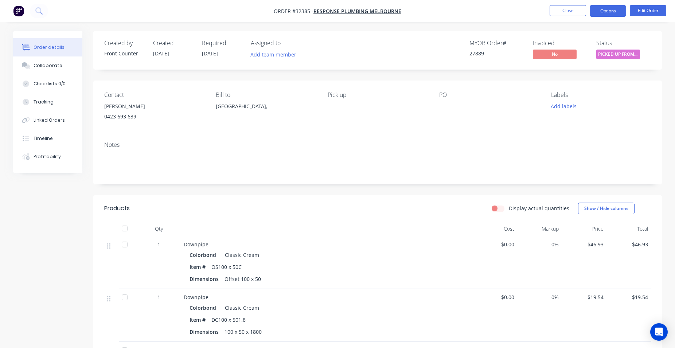
click at [616, 13] on button "Options" at bounding box center [608, 11] width 36 height 12
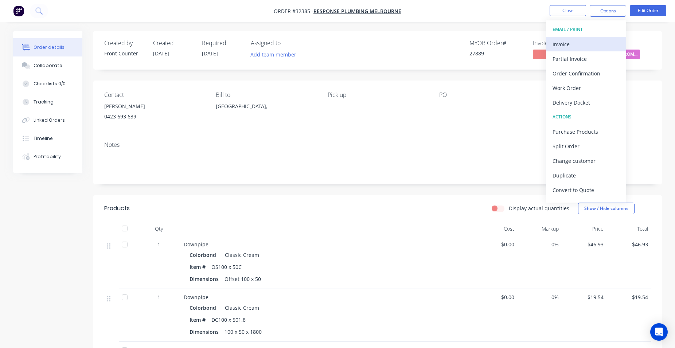
click at [595, 45] on div "Invoice" at bounding box center [586, 44] width 67 height 11
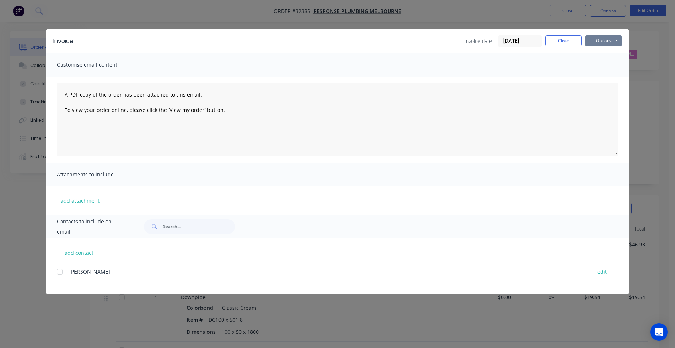
click at [589, 44] on button "Options" at bounding box center [603, 40] width 36 height 11
click at [597, 64] on button "Print" at bounding box center [608, 66] width 47 height 12
click at [555, 44] on button "Close" at bounding box center [563, 40] width 36 height 11
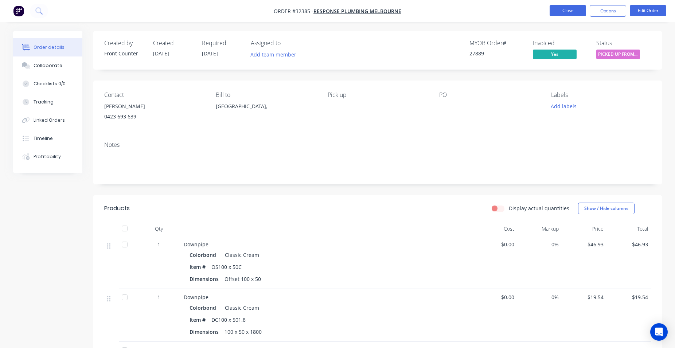
click at [572, 9] on button "Close" at bounding box center [568, 10] width 36 height 11
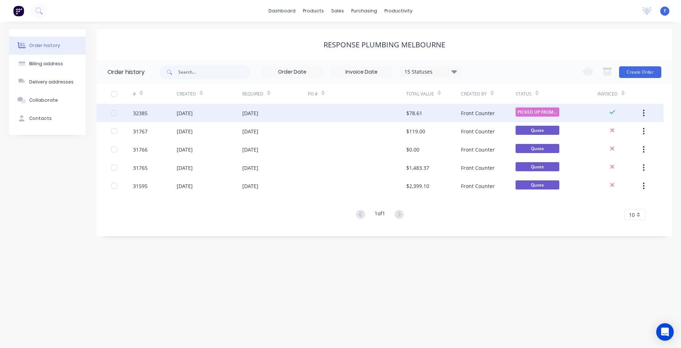
click at [564, 110] on div "PICKED UP FROM ..." at bounding box center [557, 113] width 82 height 18
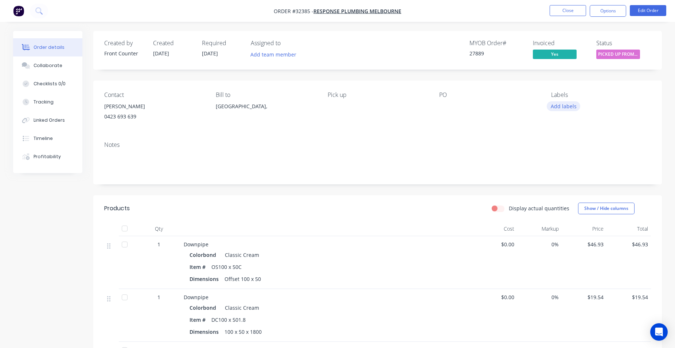
click at [562, 107] on button "Add labels" at bounding box center [564, 106] width 34 height 10
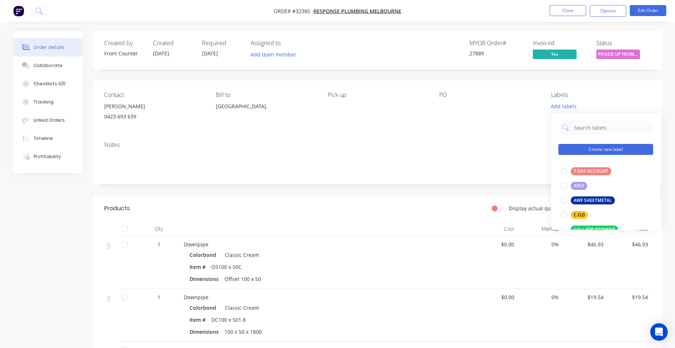
scroll to position [166, 0]
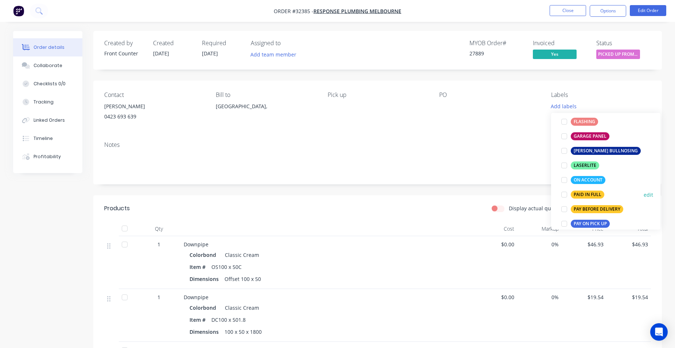
click at [589, 194] on div "PAID IN FULL" at bounding box center [588, 195] width 34 height 8
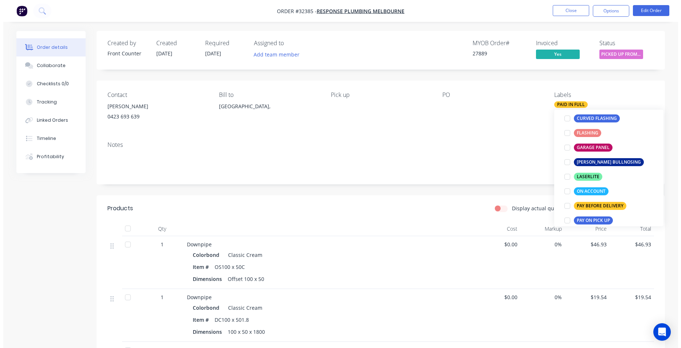
scroll to position [0, 0]
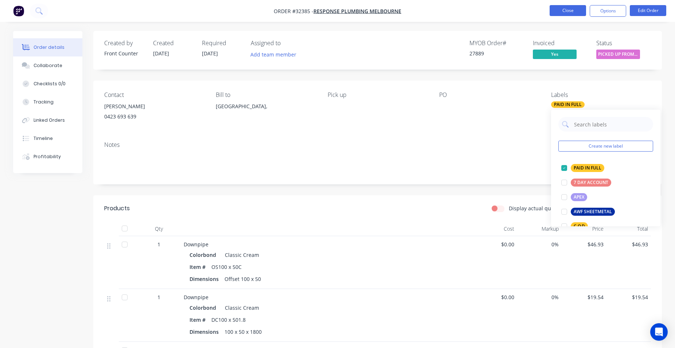
click at [567, 12] on button "Close" at bounding box center [568, 10] width 36 height 11
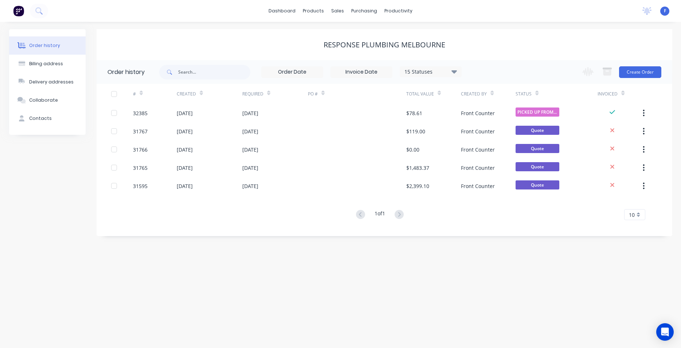
click at [19, 11] on img at bounding box center [18, 10] width 11 height 11
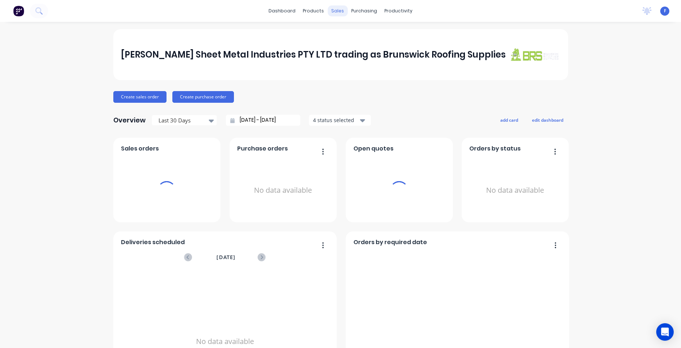
click at [339, 13] on div "sales" at bounding box center [338, 10] width 20 height 11
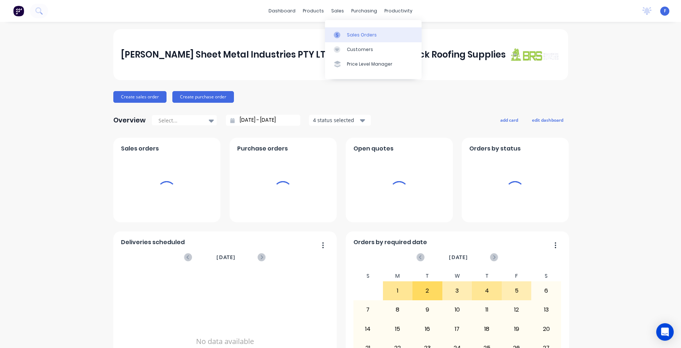
click at [362, 34] on div "Sales Orders" at bounding box center [362, 35] width 30 height 7
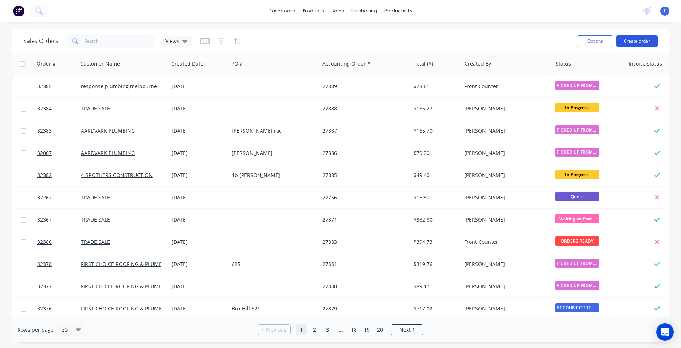
click at [623, 44] on button "Create order" at bounding box center [637, 41] width 42 height 12
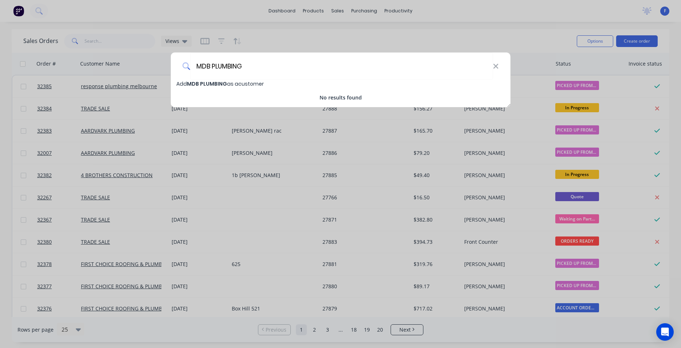
type input "MDB PLUMBING"
click at [249, 87] on span "Add MDB PLUMBING as a customer" at bounding box center [219, 83] width 87 height 7
select select "AU"
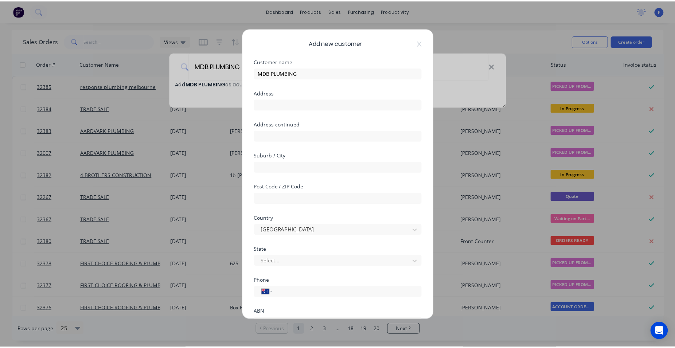
scroll to position [64, 0]
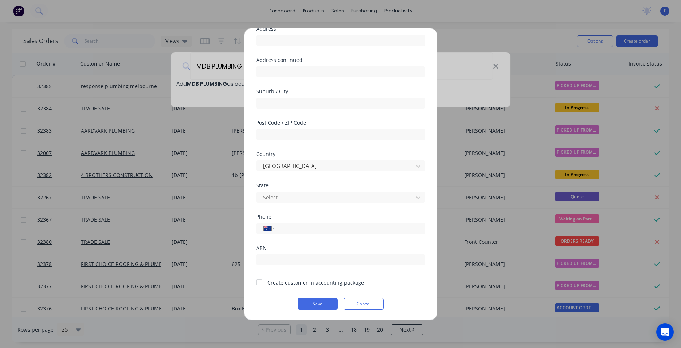
click at [258, 284] on div at bounding box center [259, 282] width 15 height 15
click at [325, 303] on button "Save" at bounding box center [318, 304] width 40 height 12
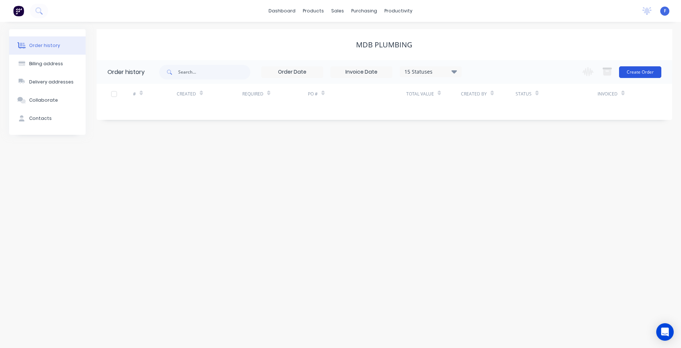
click at [644, 74] on button "Create Order" at bounding box center [640, 72] width 42 height 12
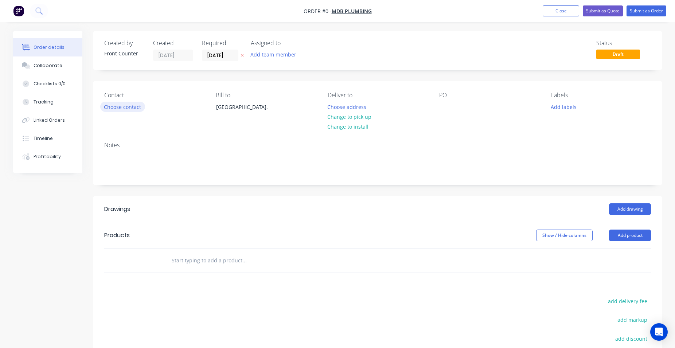
click at [125, 108] on button "Choose contact" at bounding box center [122, 107] width 45 height 10
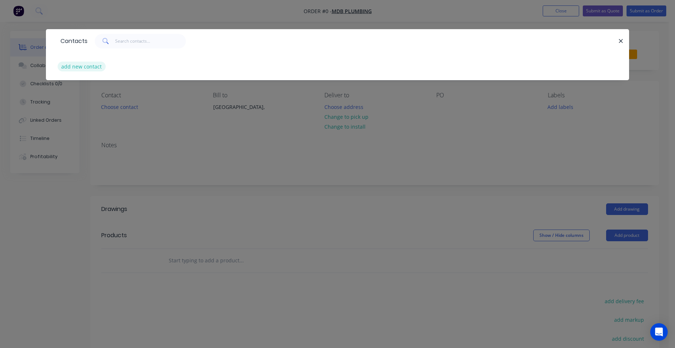
click at [81, 67] on button "add new contact" at bounding box center [82, 67] width 48 height 10
select select "AU"
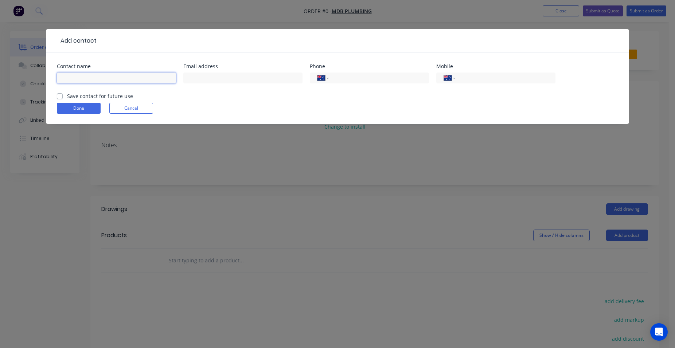
click at [141, 82] on input "text" at bounding box center [116, 78] width 119 height 11
type input "[PERSON_NAME]"
click at [518, 78] on input "tel" at bounding box center [503, 78] width 87 height 8
type input "0417 509 902"
click at [67, 96] on label "Save contact for future use" at bounding box center [100, 96] width 66 height 8
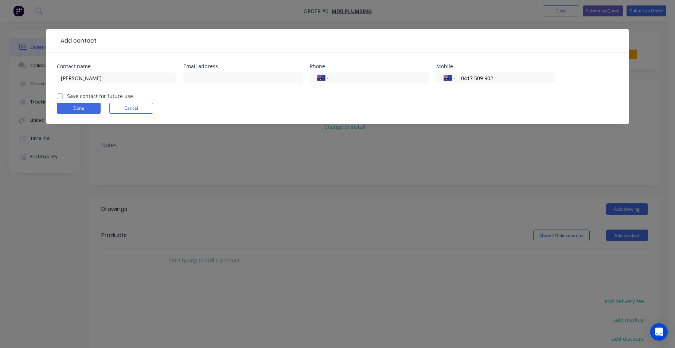
click at [58, 96] on input "Save contact for future use" at bounding box center [60, 95] width 6 height 7
checkbox input "true"
click at [82, 106] on button "Done" at bounding box center [79, 108] width 44 height 11
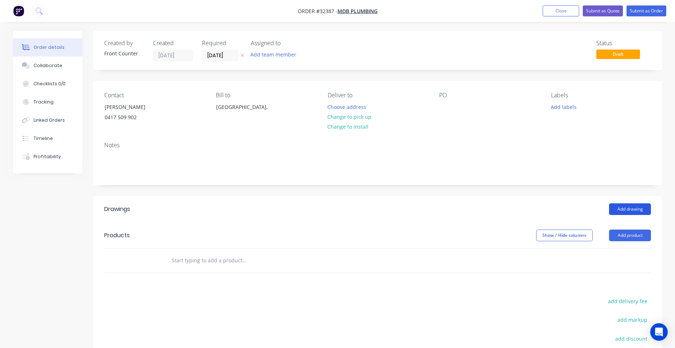
click at [631, 211] on button "Add drawing" at bounding box center [630, 209] width 42 height 12
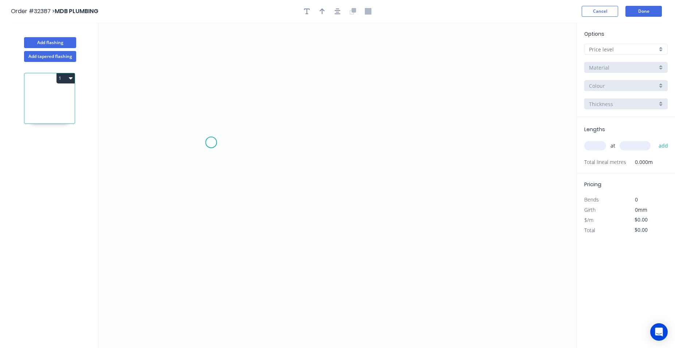
click at [211, 142] on icon "0" at bounding box center [337, 185] width 478 height 325
drag, startPoint x: 230, startPoint y: 107, endPoint x: 233, endPoint y: 110, distance: 4.4
click at [233, 110] on icon "0" at bounding box center [337, 185] width 478 height 325
drag, startPoint x: 441, startPoint y: 116, endPoint x: 449, endPoint y: 125, distance: 11.6
click at [442, 116] on icon "0 ?" at bounding box center [337, 185] width 478 height 325
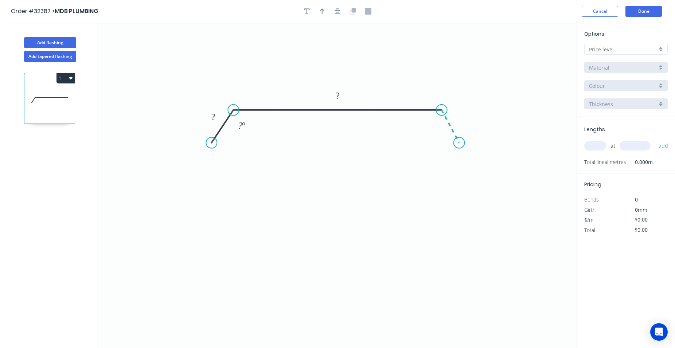
click at [459, 143] on icon "0 ? ? ? º" at bounding box center [337, 185] width 478 height 325
drag, startPoint x: 215, startPoint y: 117, endPoint x: 249, endPoint y: 92, distance: 41.9
click at [215, 117] on tspan "?" at bounding box center [213, 117] width 4 height 12
click at [341, 8] on button "button" at bounding box center [337, 11] width 11 height 11
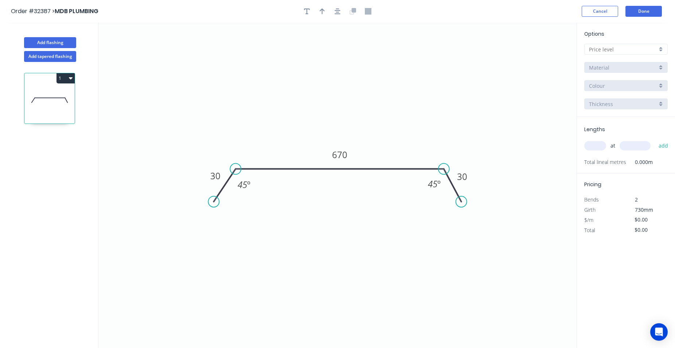
click at [660, 50] on div at bounding box center [625, 49] width 83 height 11
click at [642, 58] on div "A" at bounding box center [626, 63] width 83 height 13
type input "A"
type input "$37.95"
click at [661, 69] on div "Colorbond" at bounding box center [625, 67] width 83 height 11
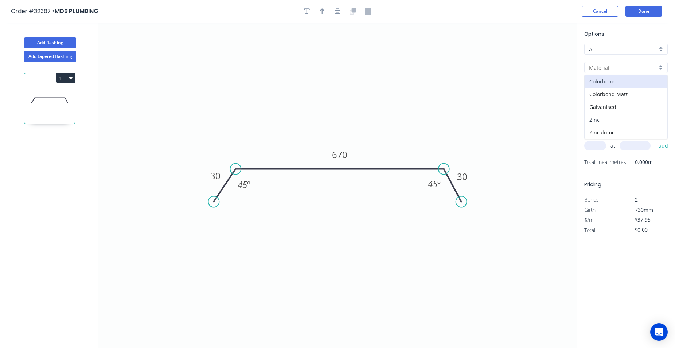
click at [636, 117] on div "Zinc" at bounding box center [626, 119] width 83 height 13
type input "Zinc"
type input "$30.58"
click at [598, 143] on input "text" at bounding box center [595, 145] width 22 height 9
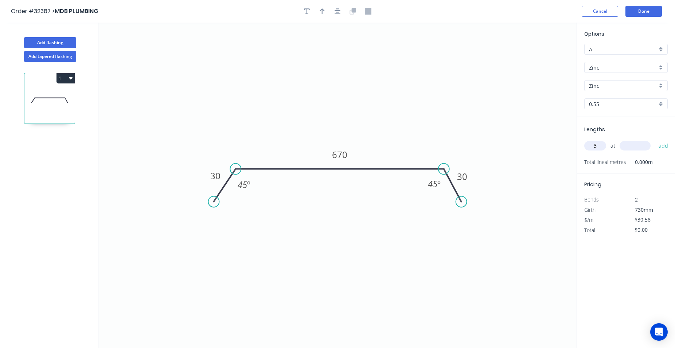
type input "3"
type input "4700"
click at [655, 140] on button "add" at bounding box center [663, 146] width 17 height 12
type input "$431.18"
click at [648, 11] on button "Done" at bounding box center [643, 11] width 36 height 11
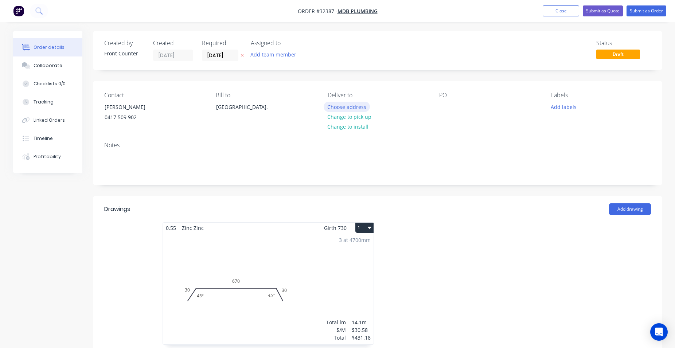
click at [358, 109] on button "Choose address" at bounding box center [347, 107] width 47 height 10
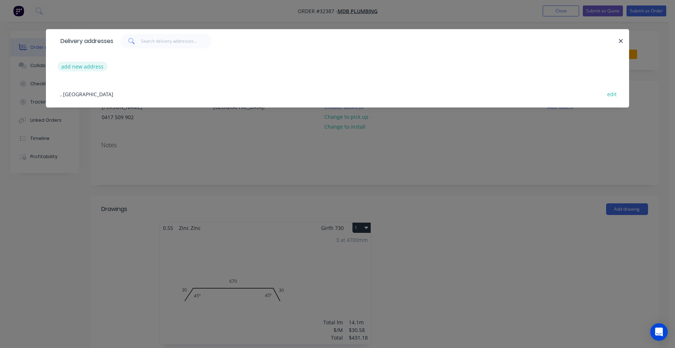
click at [98, 66] on button "add new address" at bounding box center [83, 67] width 50 height 10
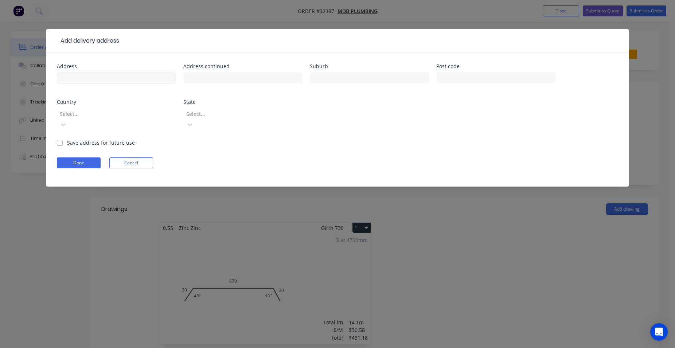
click at [88, 73] on div at bounding box center [116, 82] width 119 height 22
click at [86, 77] on input "text" at bounding box center [116, 78] width 119 height 11
type input "4/[STREET_ADDRESS]"
type input "[GEOGRAPHIC_DATA]"
click at [67, 139] on label "Save address for future use" at bounding box center [101, 143] width 68 height 8
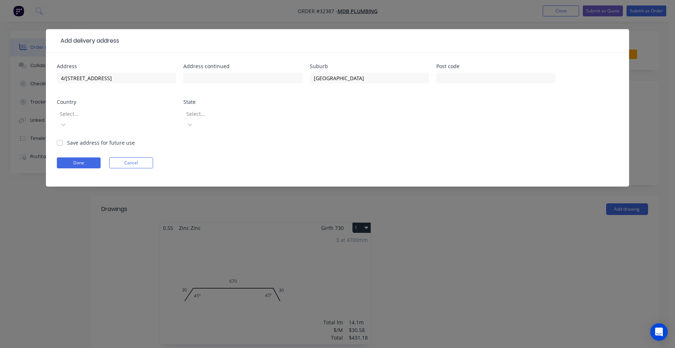
click at [62, 139] on input "Save address for future use" at bounding box center [60, 142] width 6 height 7
checkbox input "true"
drag, startPoint x: 82, startPoint y: 152, endPoint x: 172, endPoint y: 163, distance: 90.2
click at [83, 157] on button "Done" at bounding box center [79, 162] width 44 height 11
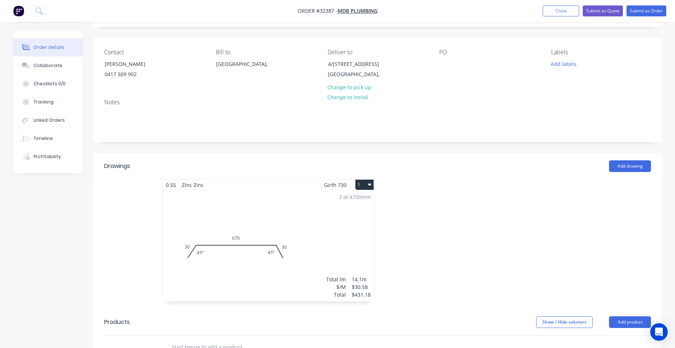
scroll to position [149, 0]
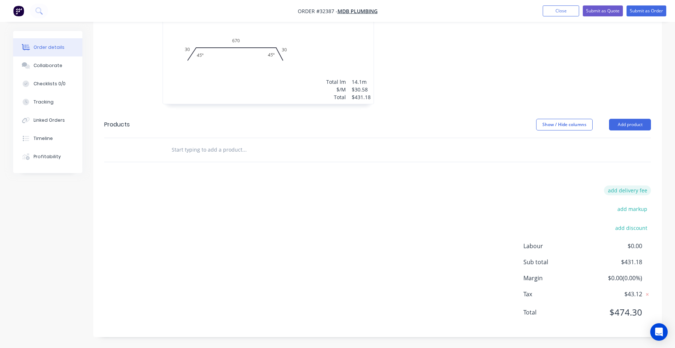
click at [625, 190] on button "add delivery fee" at bounding box center [627, 191] width 47 height 10
type input "80"
click input "submit" at bounding box center [0, 0] width 0 height 0
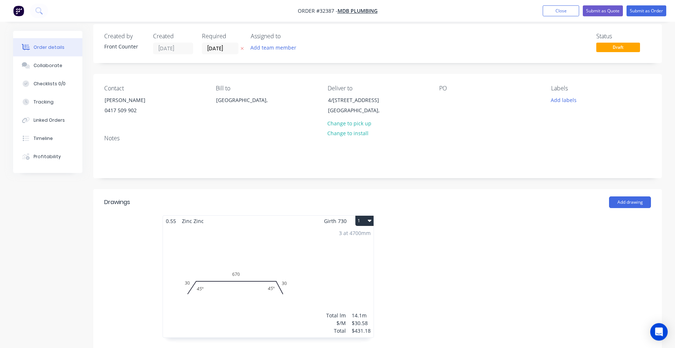
scroll to position [0, 0]
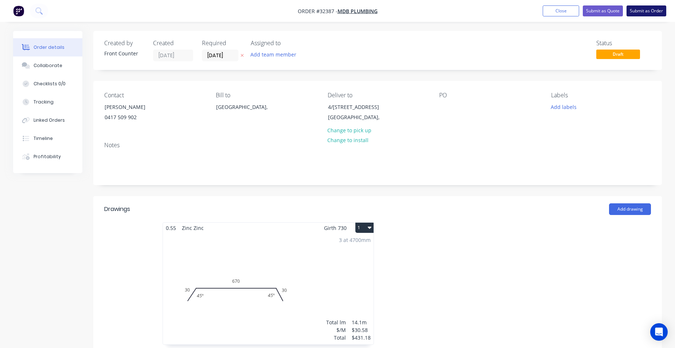
click at [638, 11] on button "Submit as Order" at bounding box center [646, 10] width 40 height 11
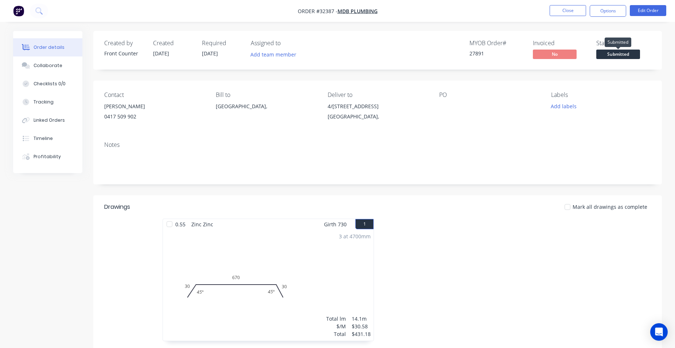
click at [606, 54] on span "Submitted" at bounding box center [618, 54] width 44 height 9
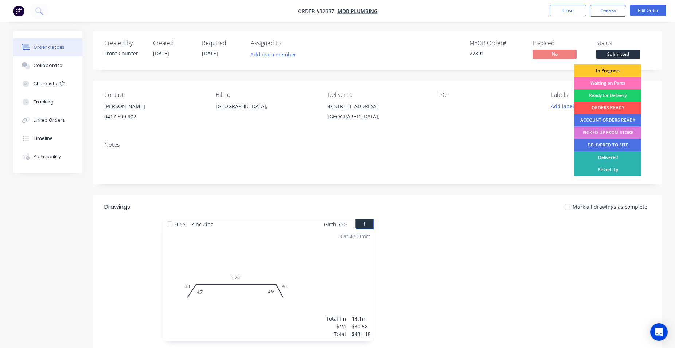
click at [601, 69] on div "In Progress" at bounding box center [607, 71] width 67 height 12
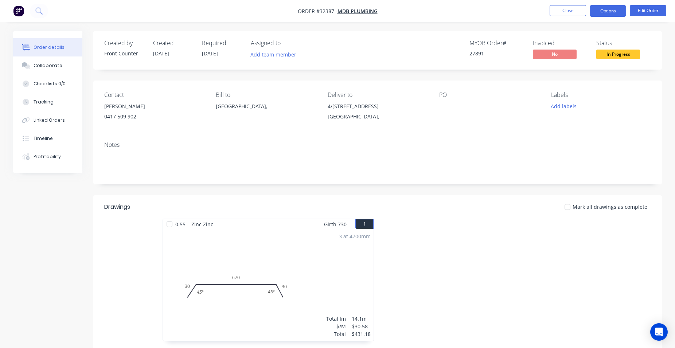
click at [598, 14] on button "Options" at bounding box center [608, 11] width 36 height 12
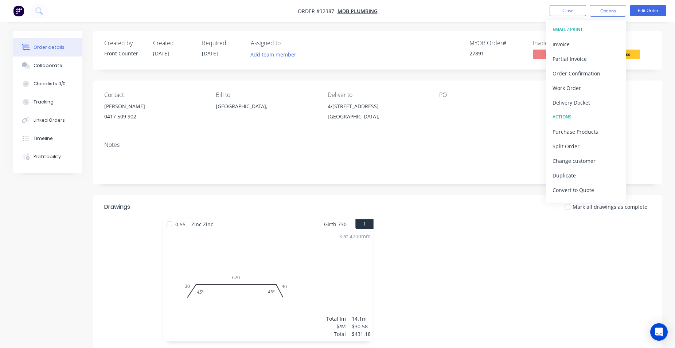
click at [438, 145] on div "Notes" at bounding box center [377, 144] width 547 height 7
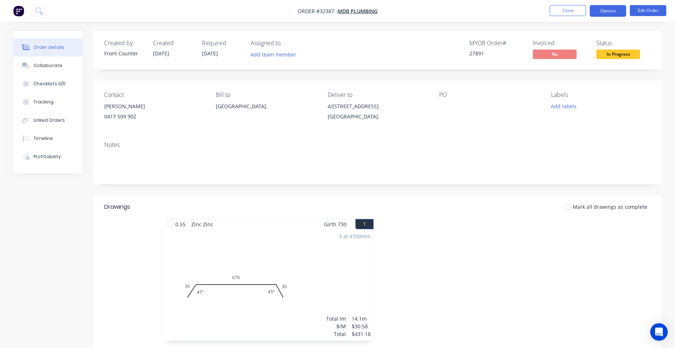
click at [610, 14] on button "Options" at bounding box center [608, 11] width 36 height 12
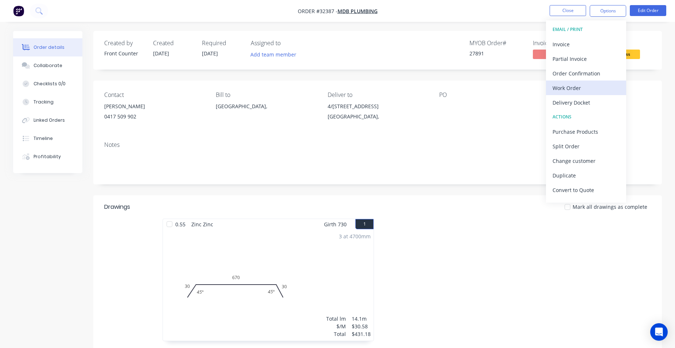
click at [578, 87] on div "Work Order" at bounding box center [586, 88] width 67 height 11
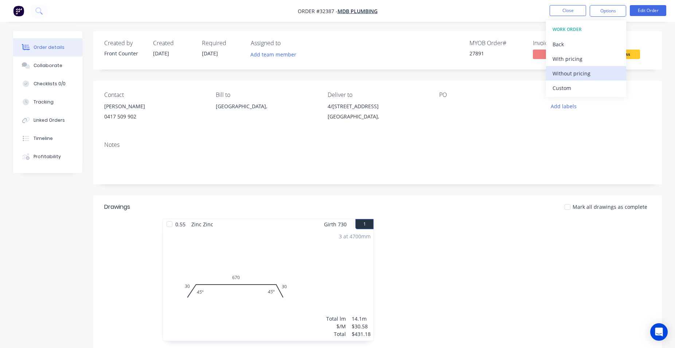
click at [577, 72] on div "Without pricing" at bounding box center [586, 73] width 67 height 11
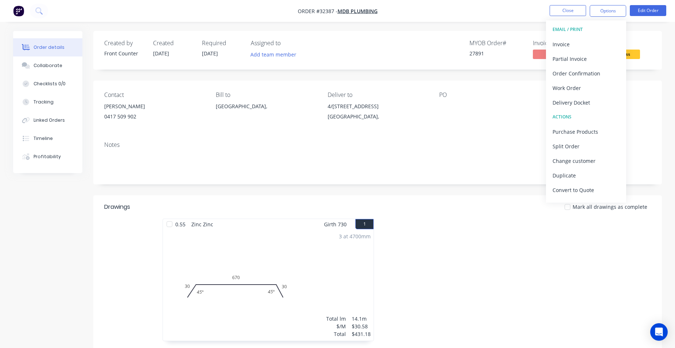
click at [641, 124] on div "Labels Add labels" at bounding box center [601, 107] width 100 height 33
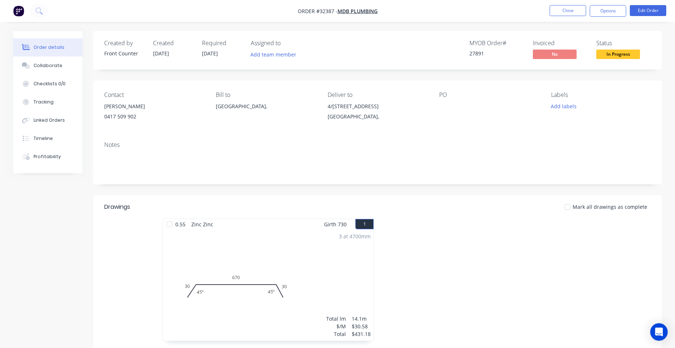
scroll to position [146, 0]
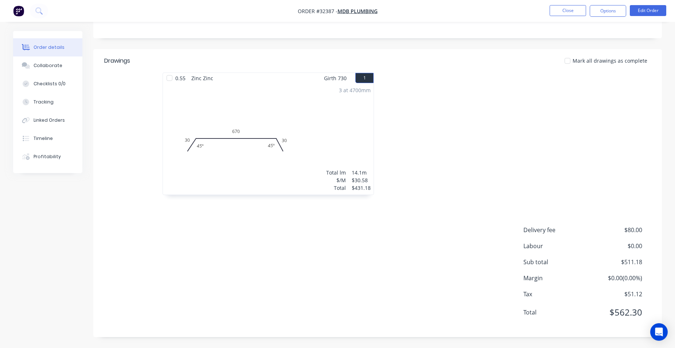
click at [635, 230] on span "$80.00" at bounding box center [615, 230] width 54 height 9
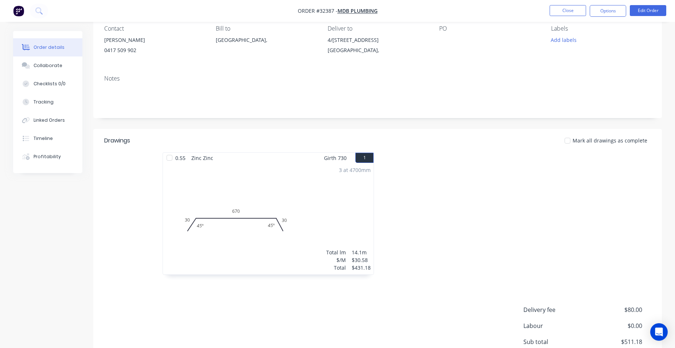
scroll to position [0, 0]
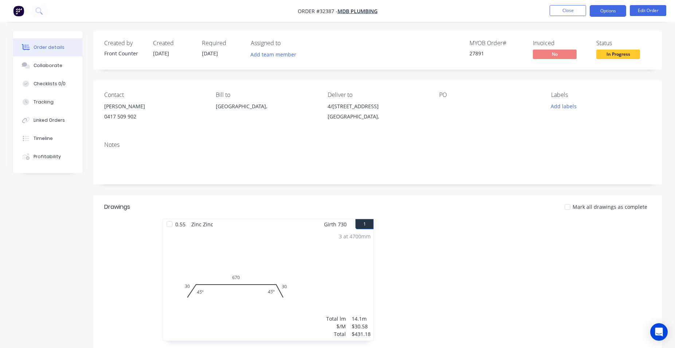
click at [598, 15] on button "Options" at bounding box center [608, 11] width 36 height 12
click at [504, 118] on div "PO" at bounding box center [489, 107] width 100 height 33
click at [642, 15] on button "Edit Order" at bounding box center [648, 10] width 36 height 11
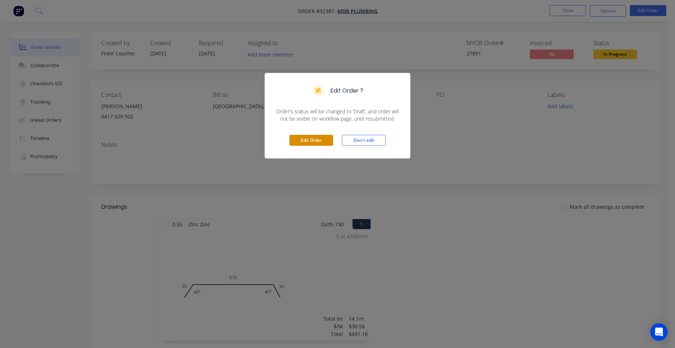
click at [325, 139] on button "Edit Order" at bounding box center [311, 140] width 44 height 11
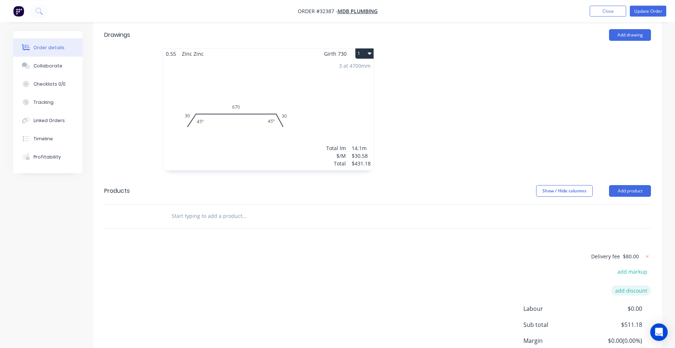
scroll to position [186, 0]
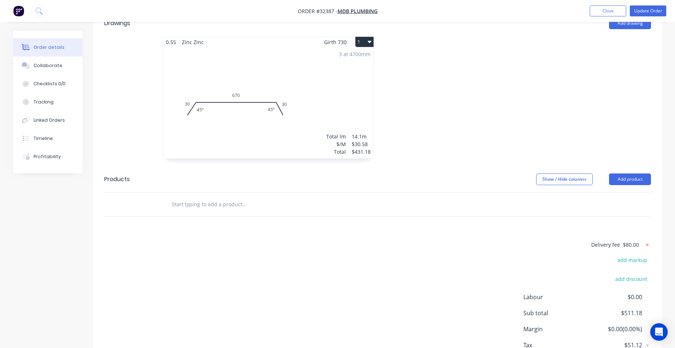
click at [646, 245] on icon at bounding box center [647, 244] width 7 height 7
click at [636, 245] on button "add delivery fee" at bounding box center [627, 245] width 47 height 10
type input "50"
click input "submit" at bounding box center [0, 0] width 0 height 0
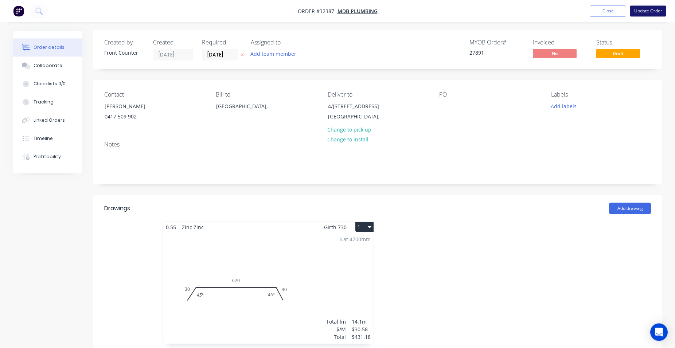
scroll to position [0, 0]
click at [644, 10] on button "Update Order" at bounding box center [648, 10] width 36 height 11
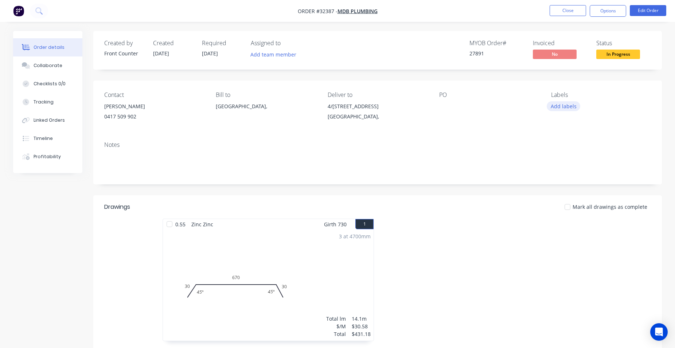
click at [567, 104] on button "Add labels" at bounding box center [564, 106] width 34 height 10
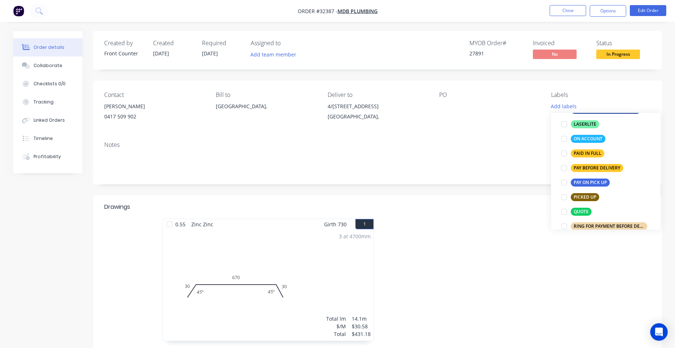
scroll to position [208, 0]
click at [592, 155] on div "PAID IN FULL" at bounding box center [588, 153] width 34 height 8
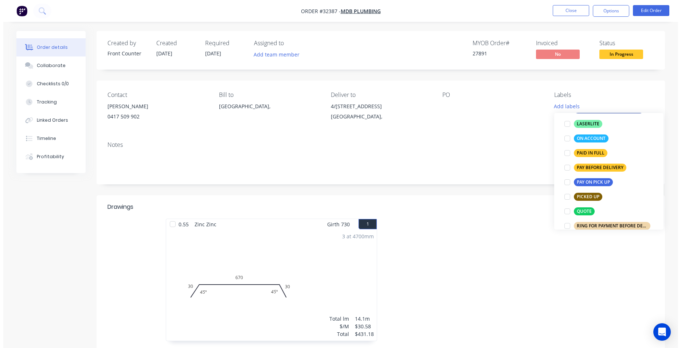
scroll to position [18, 0]
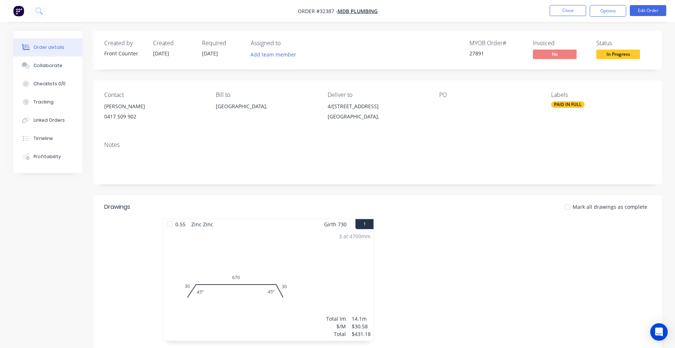
click at [647, 34] on div "Created by Front Counter Created [DATE] Required [DATE] Assigned to Add team me…" at bounding box center [377, 50] width 569 height 39
click at [575, 12] on button "Close" at bounding box center [568, 10] width 36 height 11
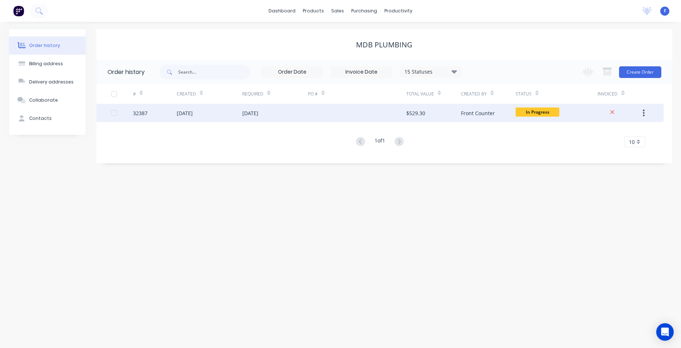
click at [434, 113] on div "$529.30" at bounding box center [433, 113] width 55 height 18
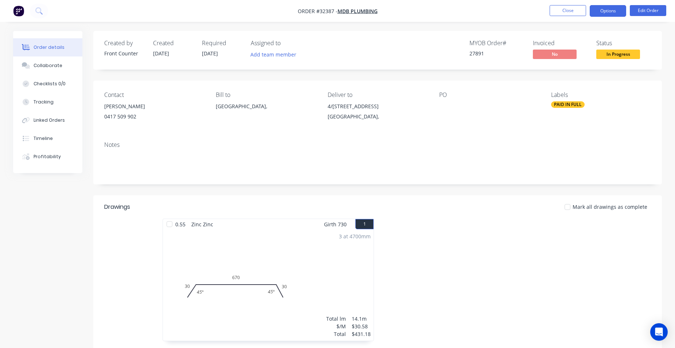
click at [600, 12] on button "Options" at bounding box center [608, 11] width 36 height 12
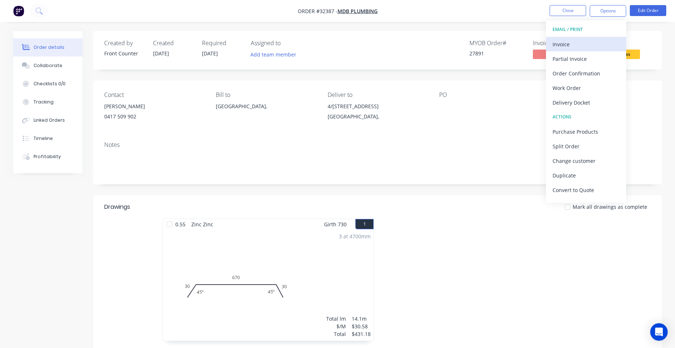
click at [575, 49] on div "Invoice" at bounding box center [586, 44] width 67 height 11
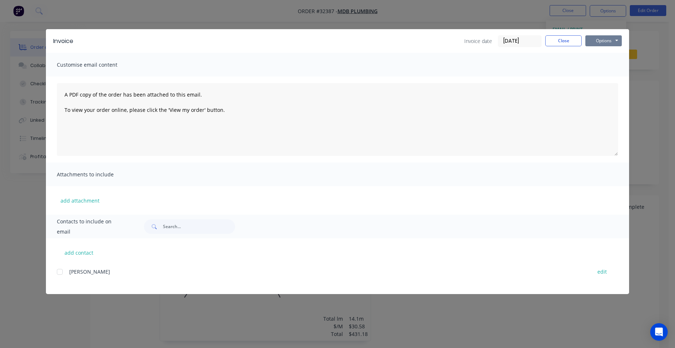
click at [606, 41] on button "Options" at bounding box center [603, 40] width 36 height 11
click at [602, 66] on button "Print" at bounding box center [608, 66] width 47 height 12
click at [569, 40] on button "Close" at bounding box center [563, 40] width 36 height 11
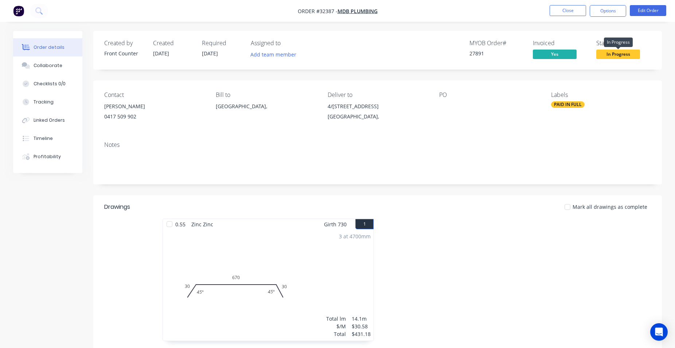
click at [632, 54] on span "In Progress" at bounding box center [618, 54] width 44 height 9
click at [568, 12] on button "Close" at bounding box center [568, 10] width 36 height 11
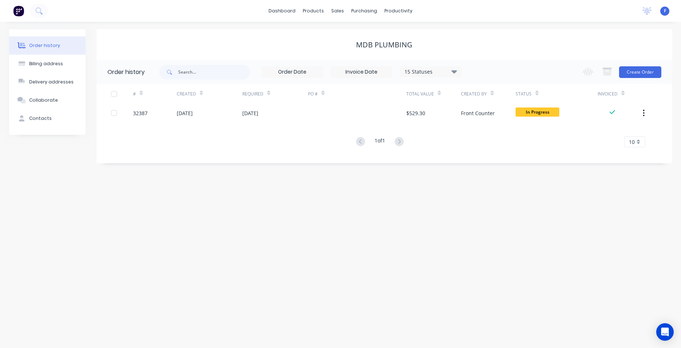
click at [19, 10] on img at bounding box center [18, 10] width 11 height 11
